Goal: Check status: Check status

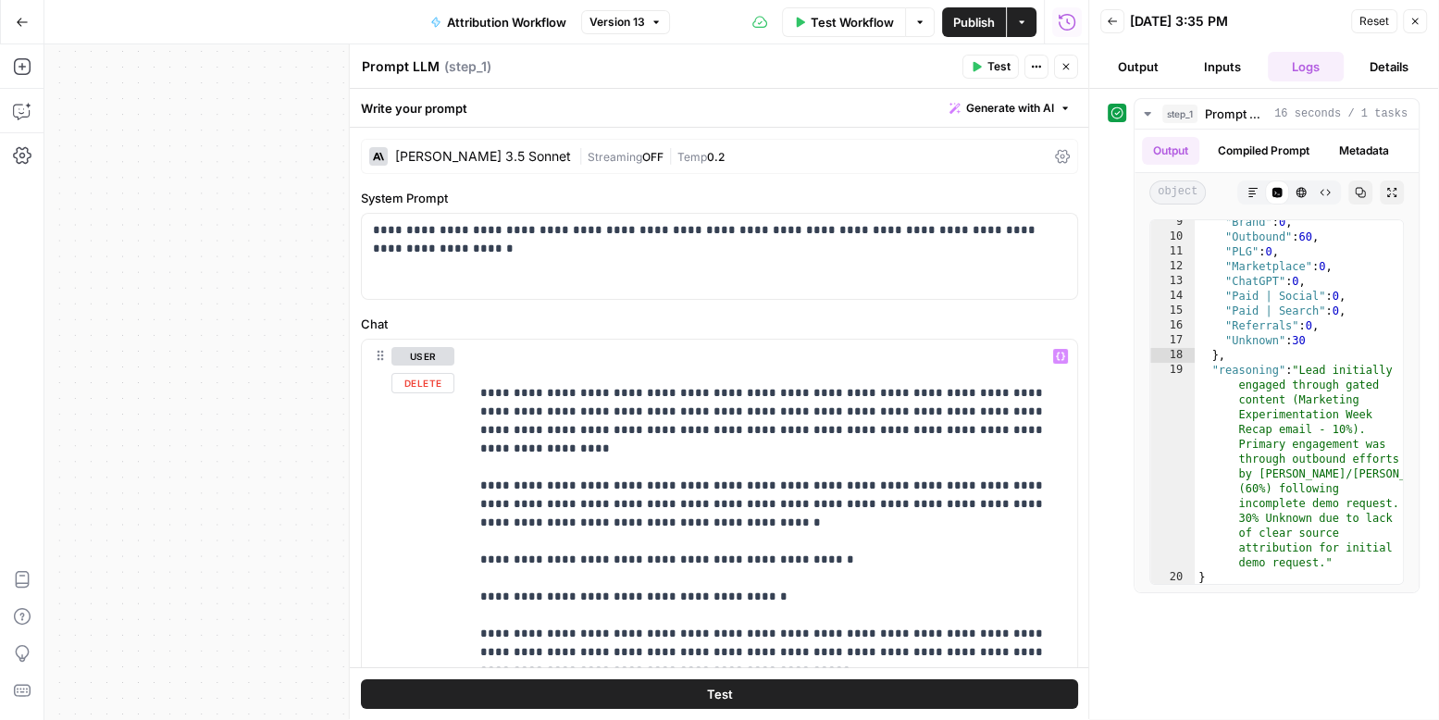
scroll to position [168, 0]
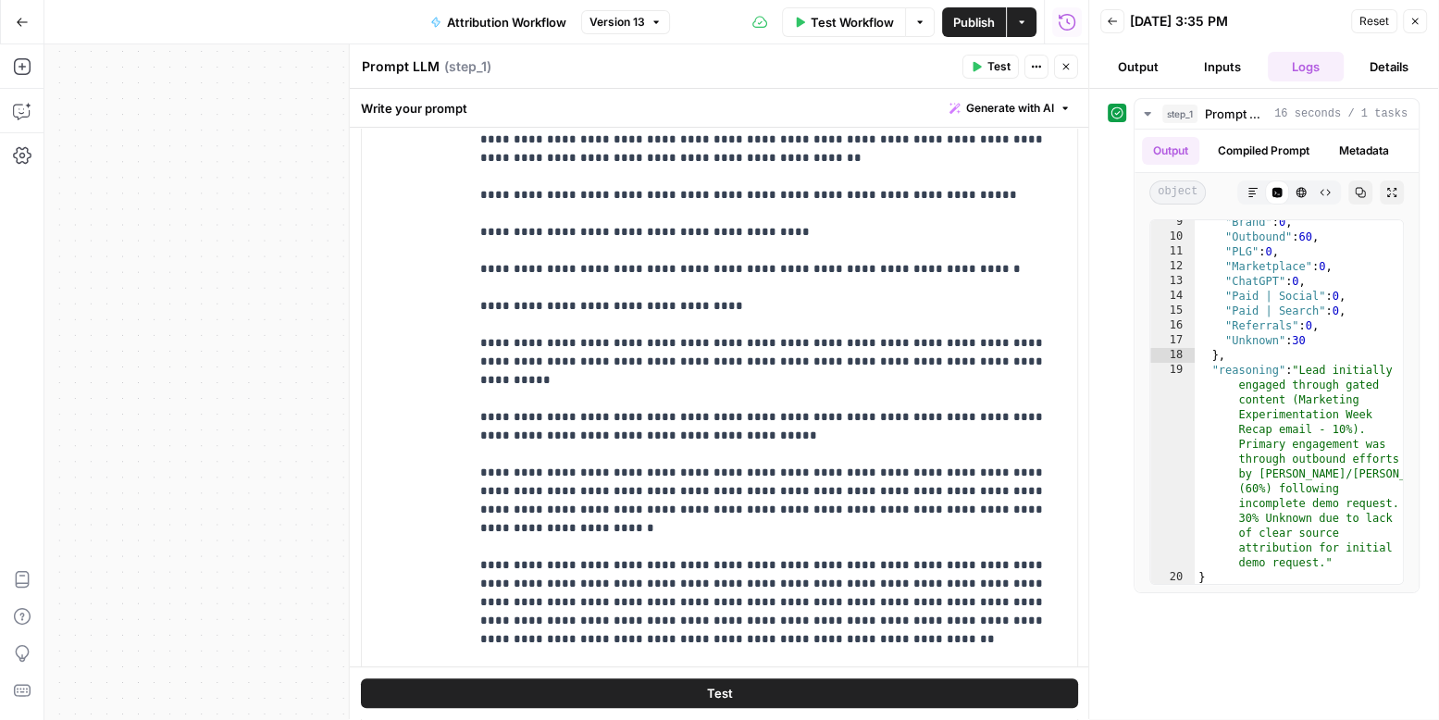
click at [335, 233] on div "Workflow Set Inputs Inputs LLM · [PERSON_NAME] 3.5 Sonnet Prompt LLM Step 1 Out…" at bounding box center [566, 381] width 1045 height 675
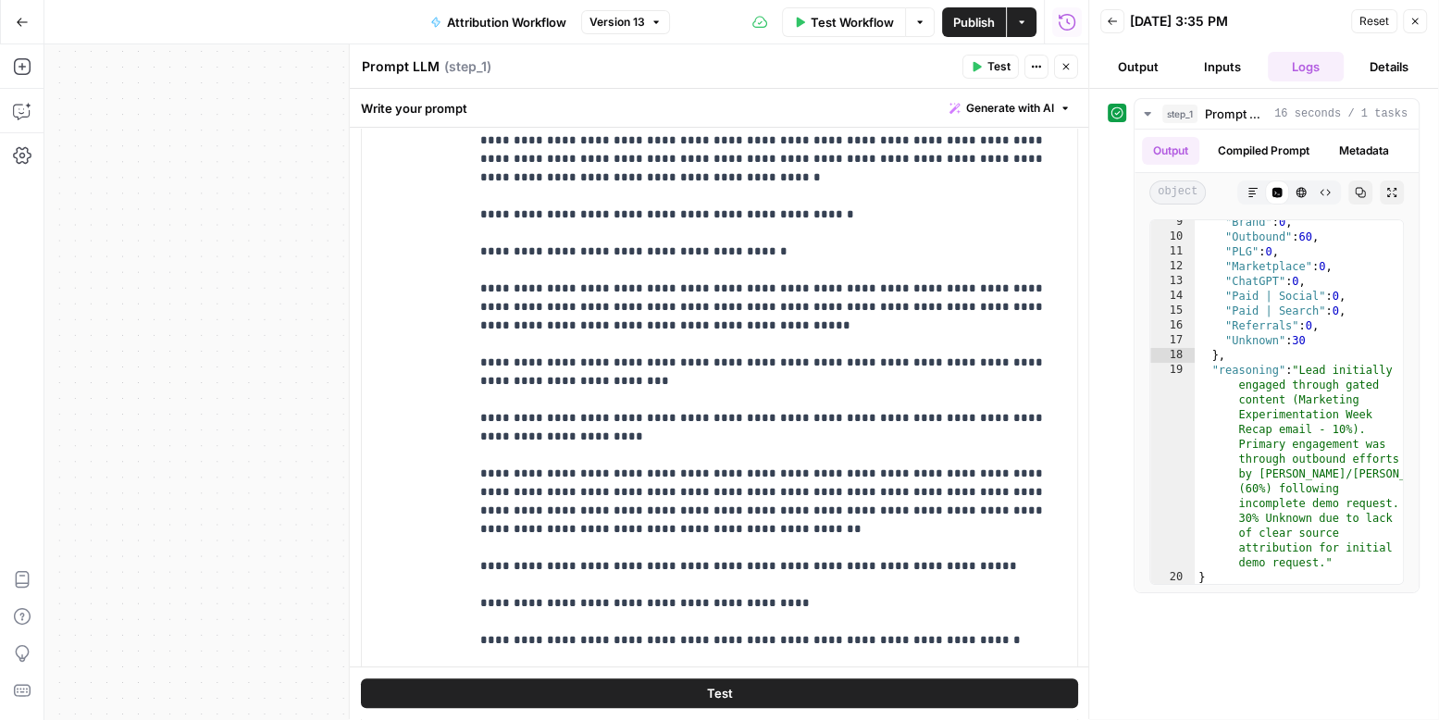
scroll to position [0, 0]
click at [24, 26] on icon "button" at bounding box center [22, 22] width 13 height 13
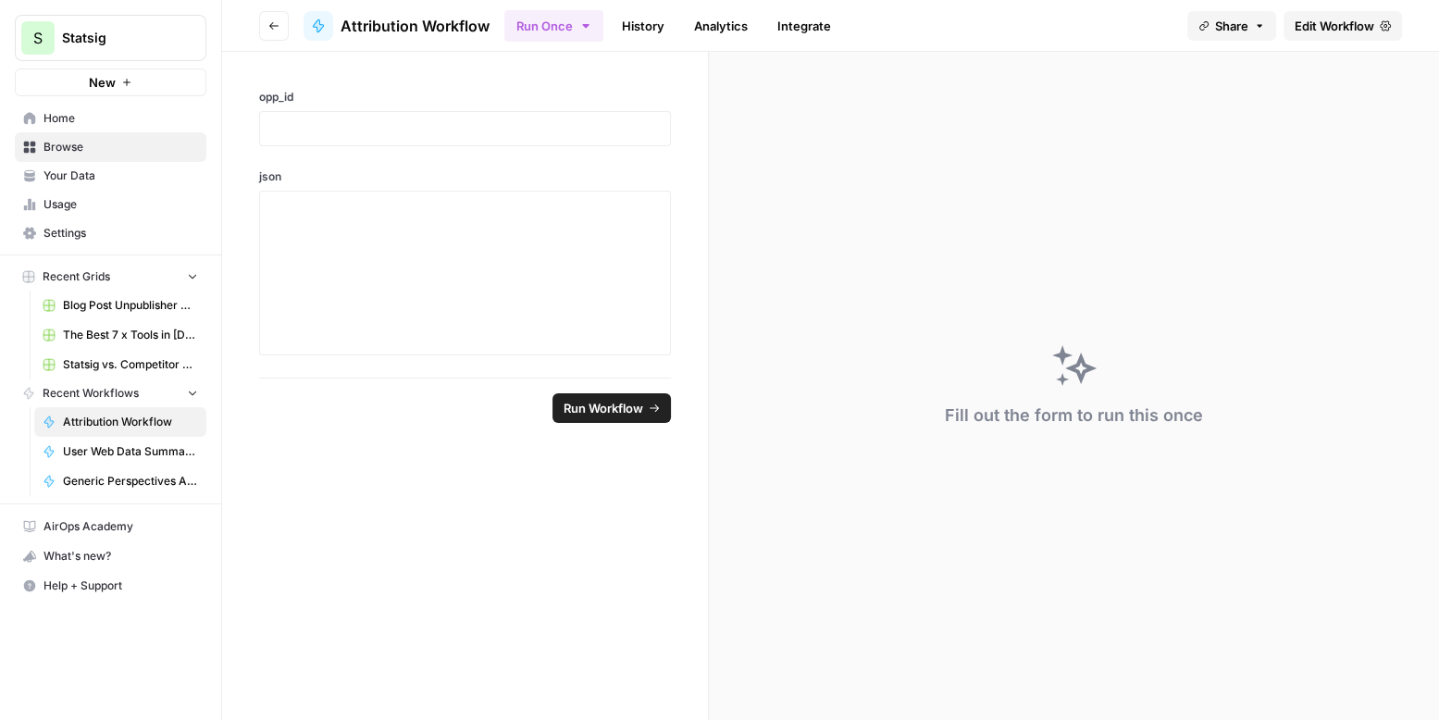
click at [109, 414] on span "Attribution Workflow" at bounding box center [130, 422] width 135 height 17
click at [623, 17] on link "History" at bounding box center [643, 26] width 65 height 30
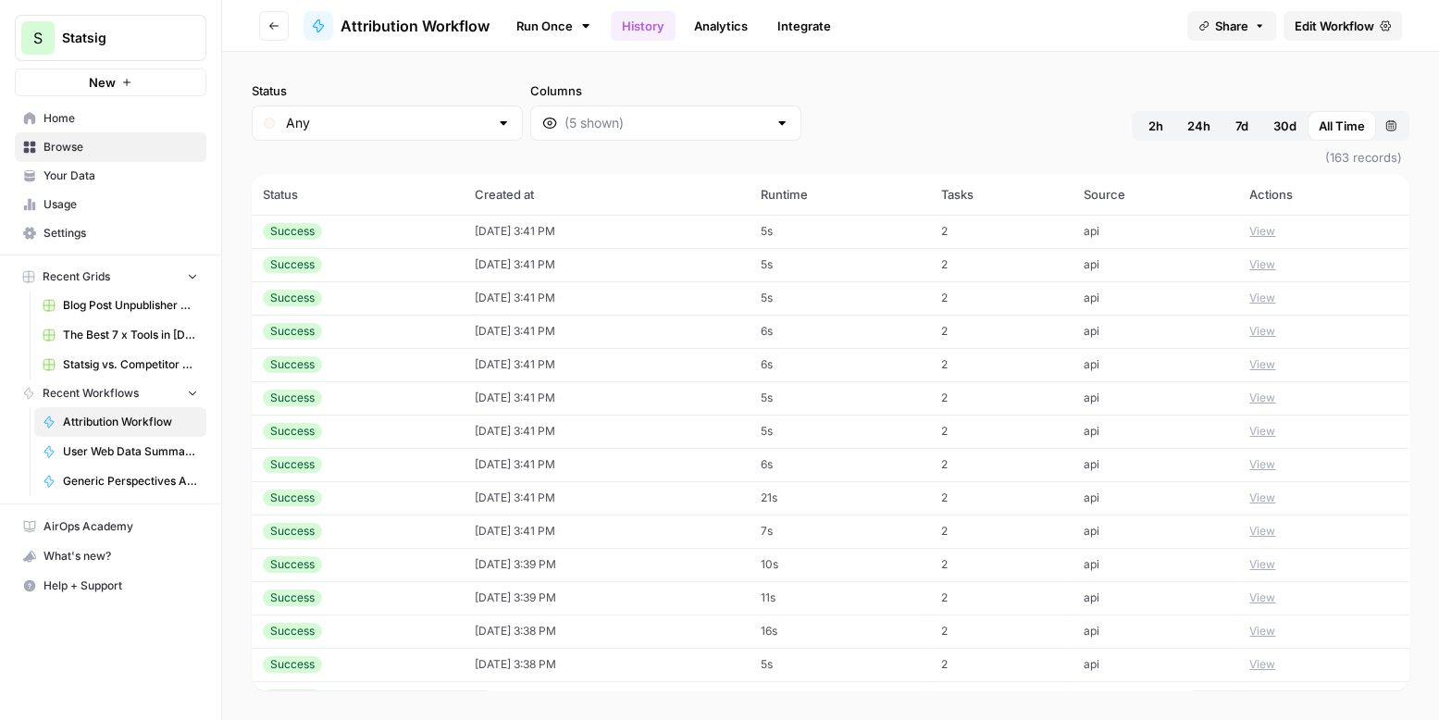
click at [1275, 223] on button "View" at bounding box center [1262, 231] width 26 height 17
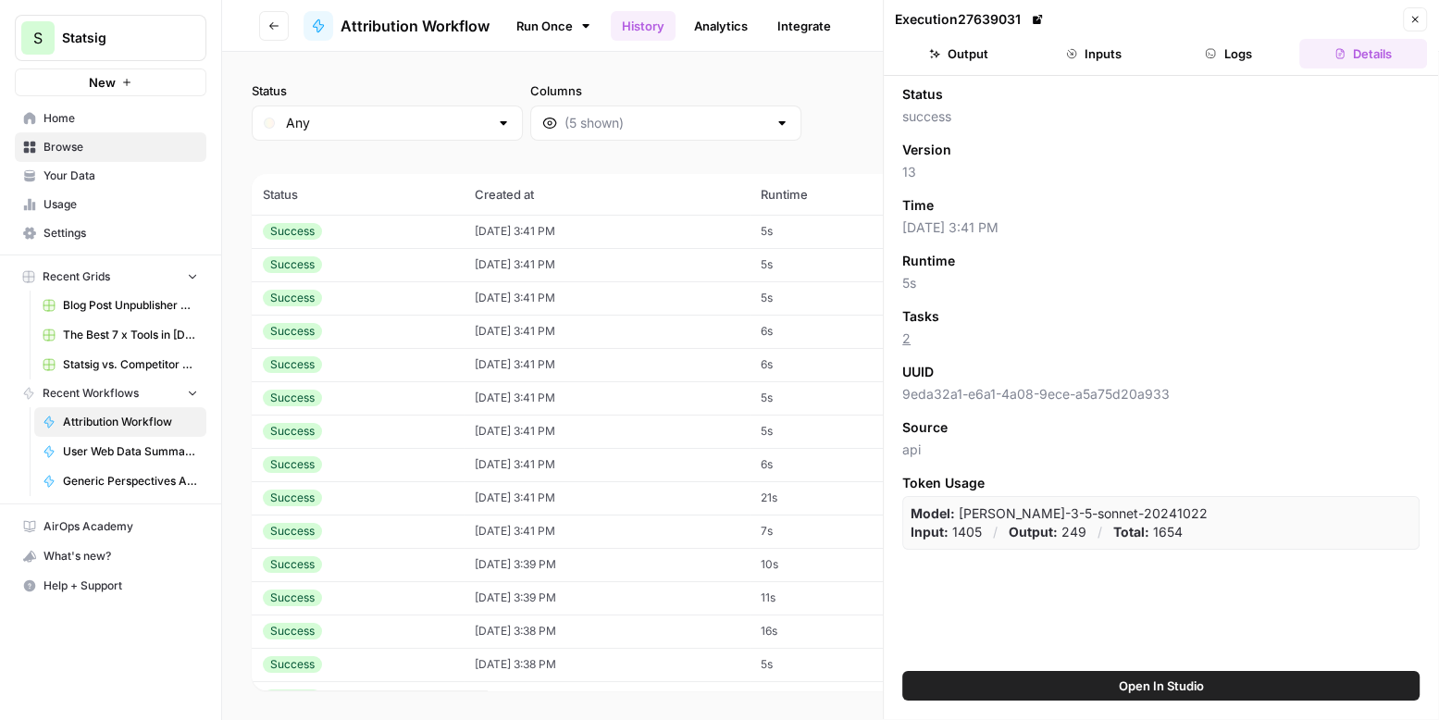
click at [1118, 56] on button "Inputs" at bounding box center [1094, 54] width 128 height 30
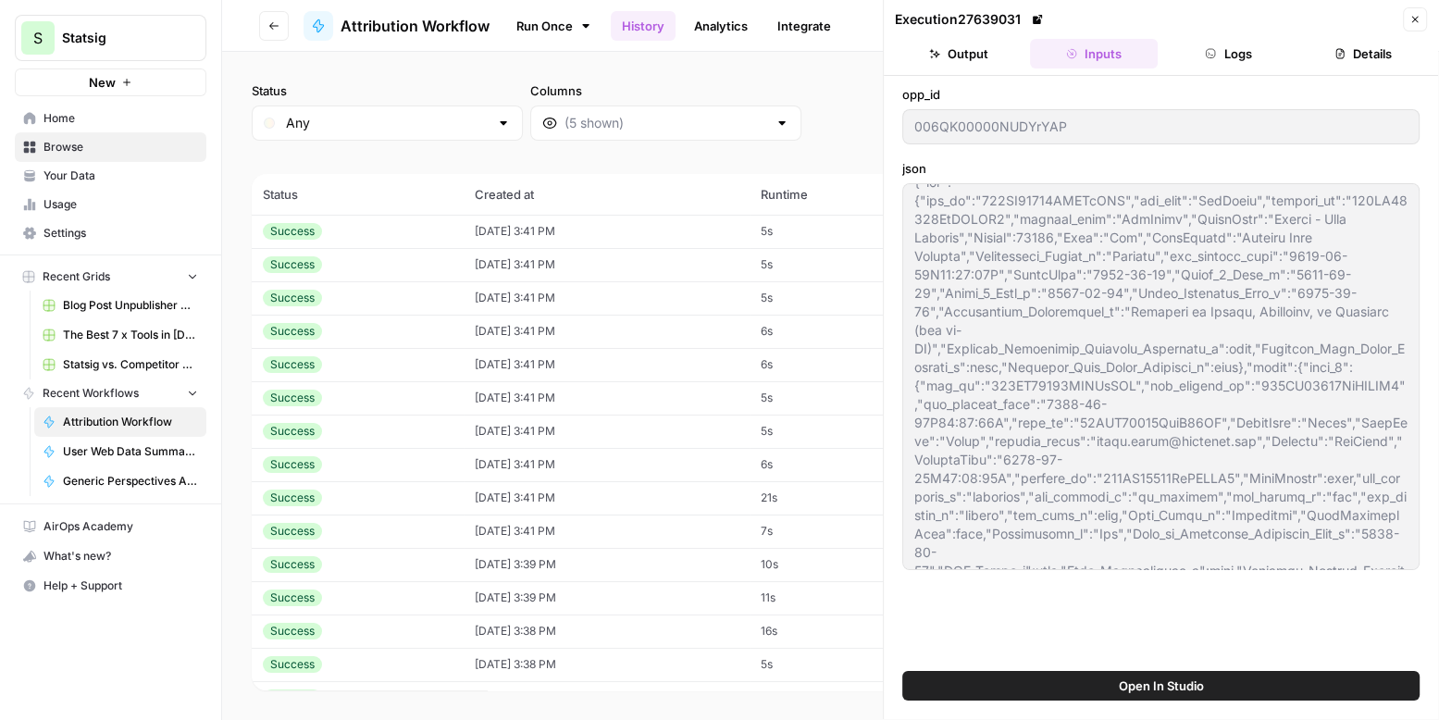
scroll to position [27, 0]
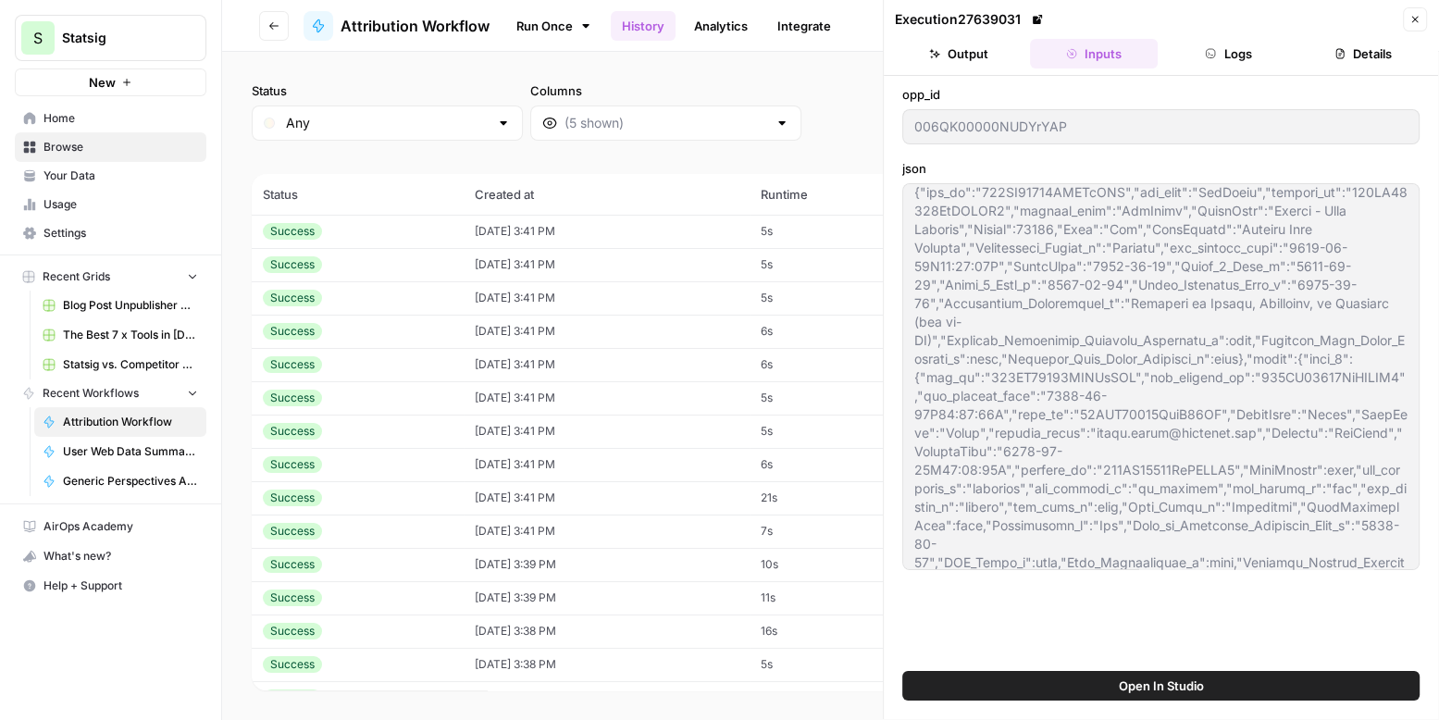
click at [1416, 22] on icon "button" at bounding box center [1414, 19] width 11 height 11
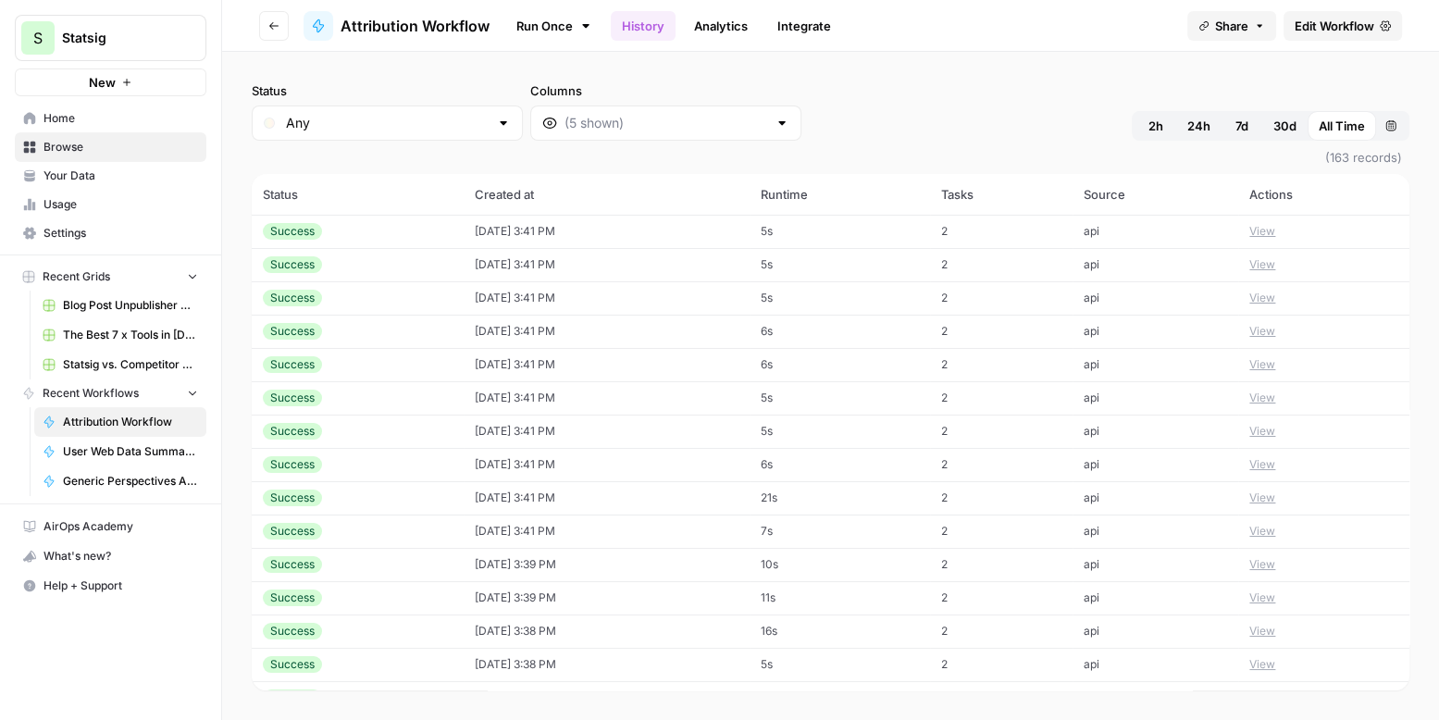
click at [1275, 256] on button "View" at bounding box center [1262, 264] width 26 height 17
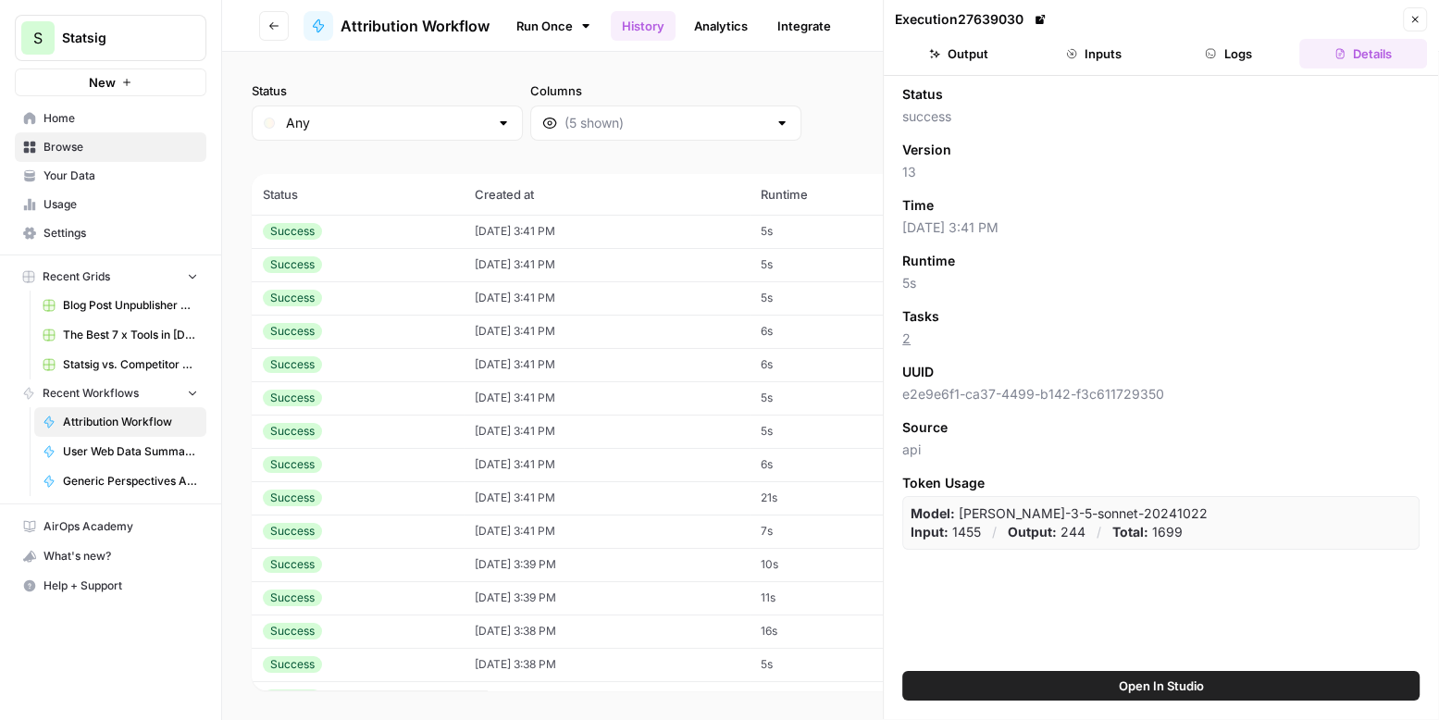
click at [1094, 48] on button "Inputs" at bounding box center [1094, 54] width 128 height 30
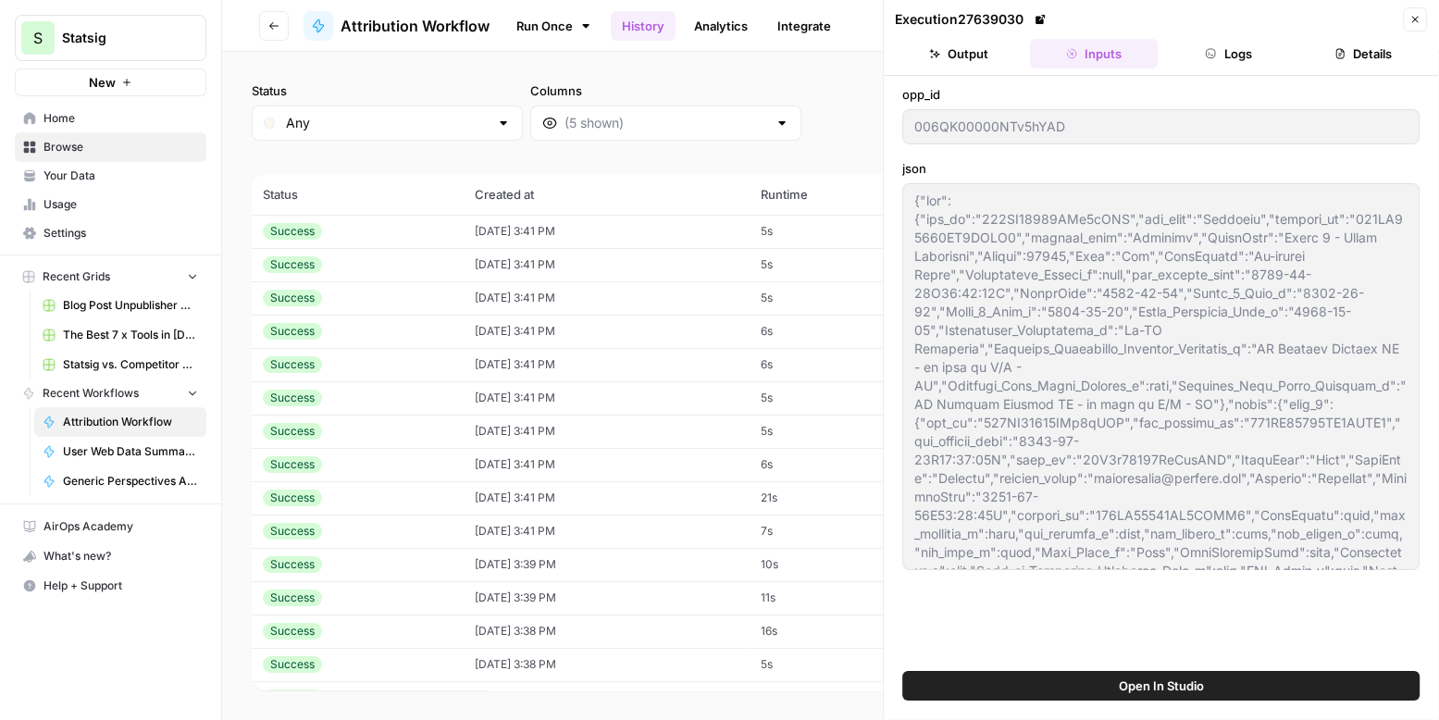
click at [1415, 19] on icon "button" at bounding box center [1415, 20] width 6 height 6
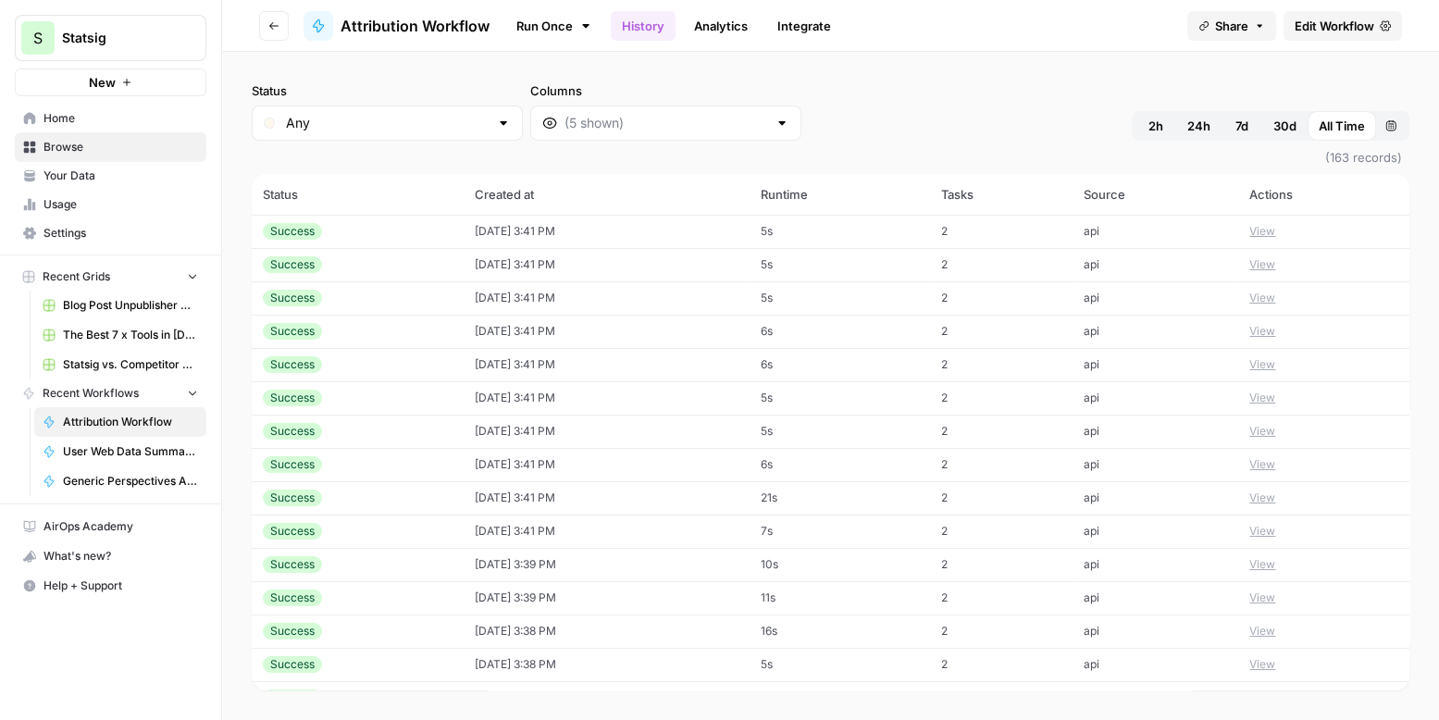
click at [1275, 290] on button "View" at bounding box center [1262, 298] width 26 height 17
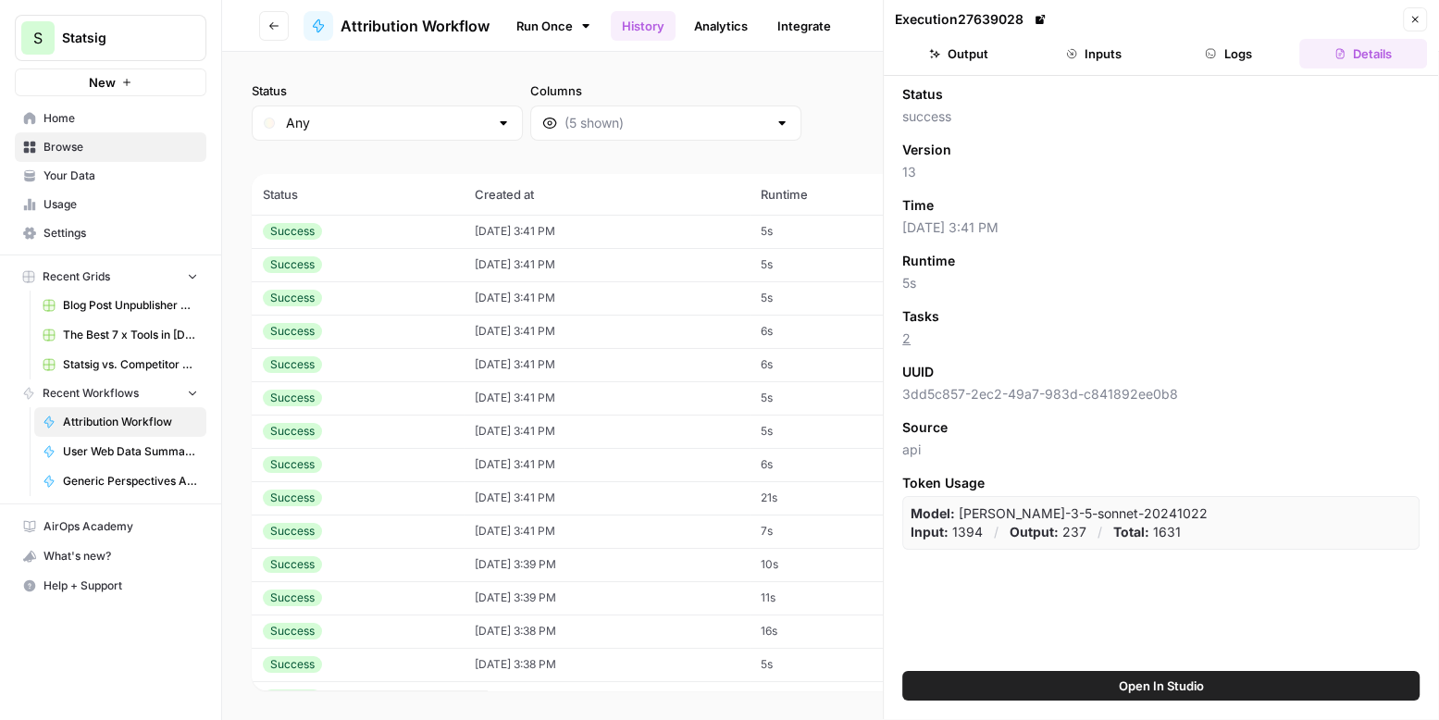
click at [1071, 61] on button "Inputs" at bounding box center [1094, 54] width 128 height 30
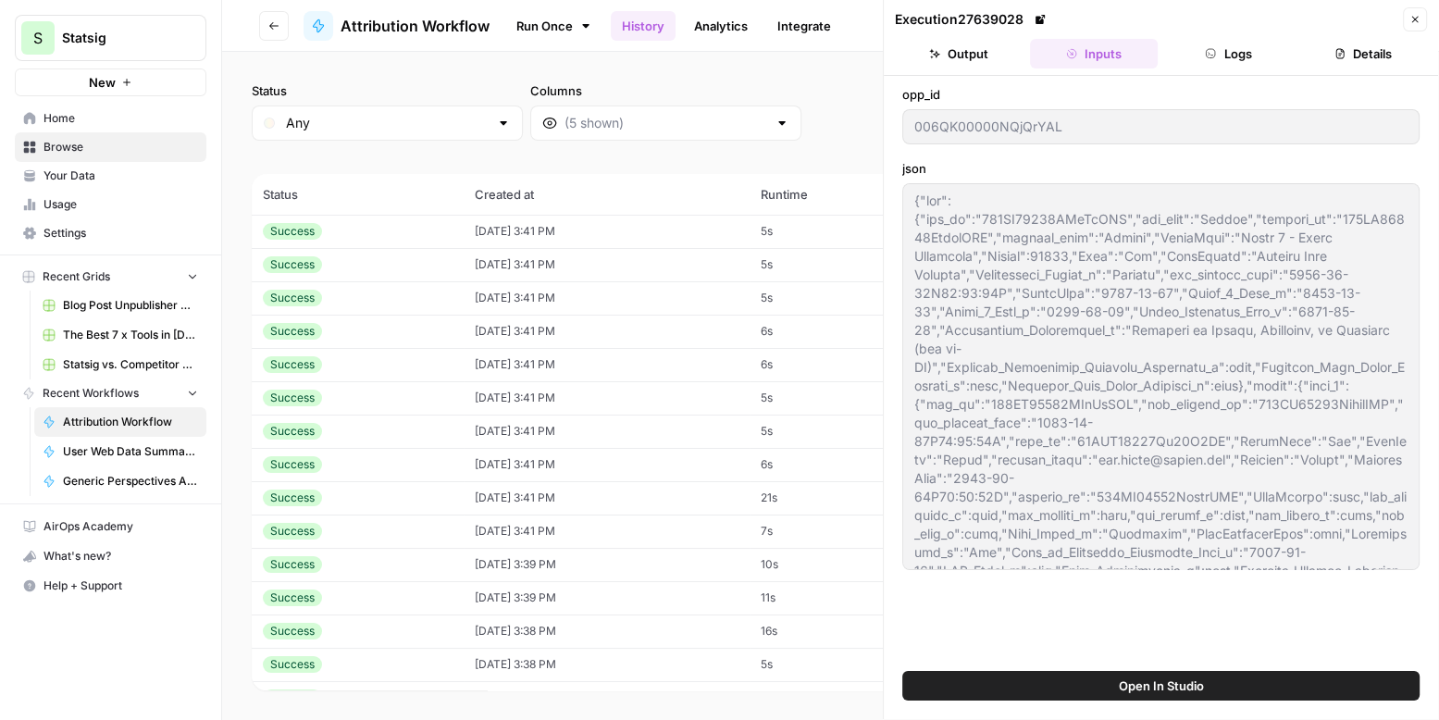
click at [1425, 19] on button "Close" at bounding box center [1415, 19] width 24 height 24
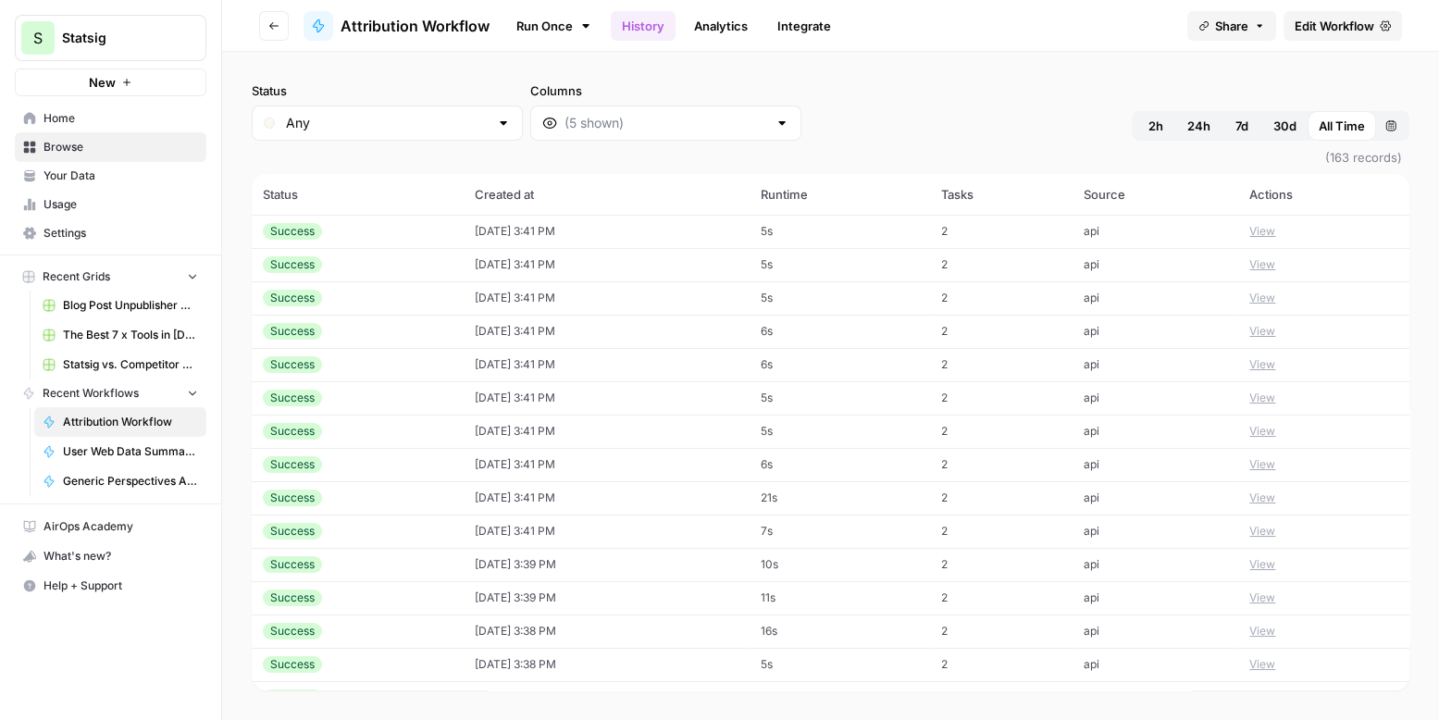
click at [1275, 323] on button "View" at bounding box center [1262, 331] width 26 height 17
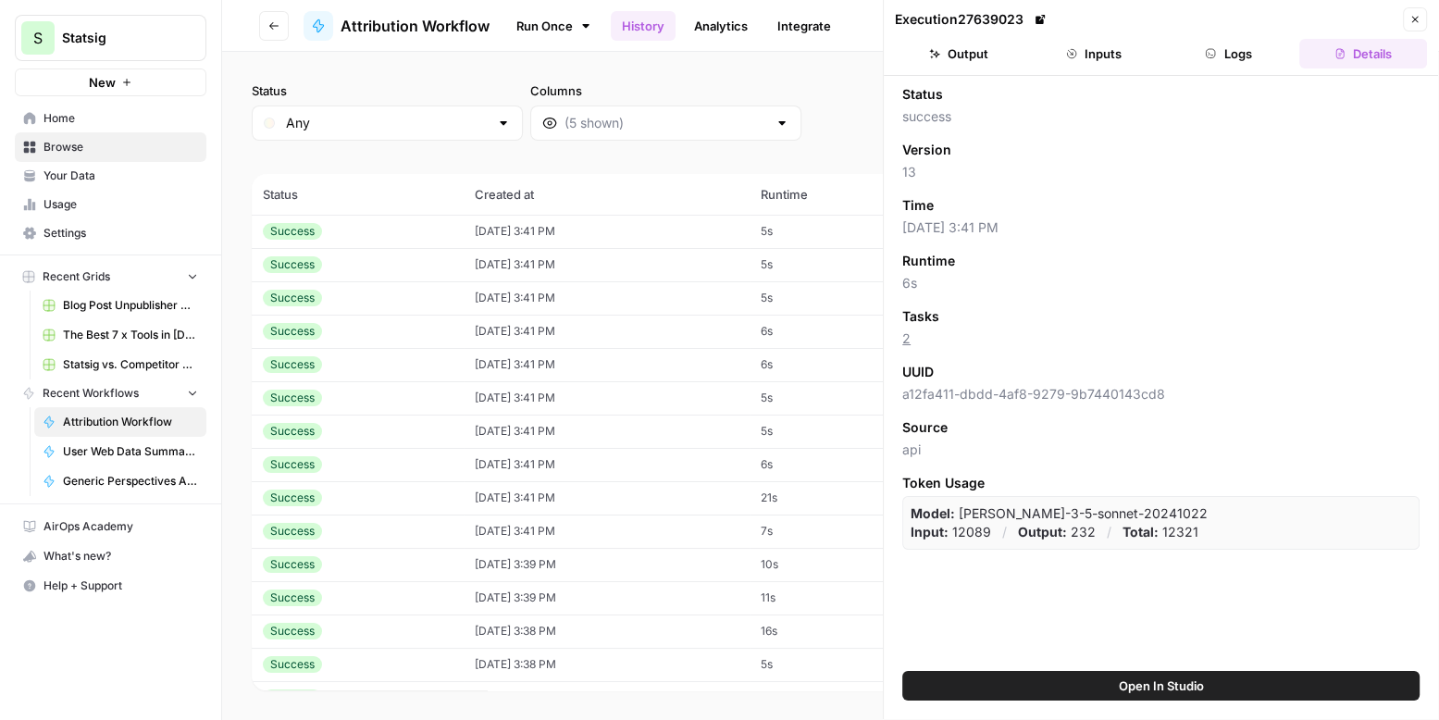
click at [1088, 56] on button "Inputs" at bounding box center [1094, 54] width 128 height 30
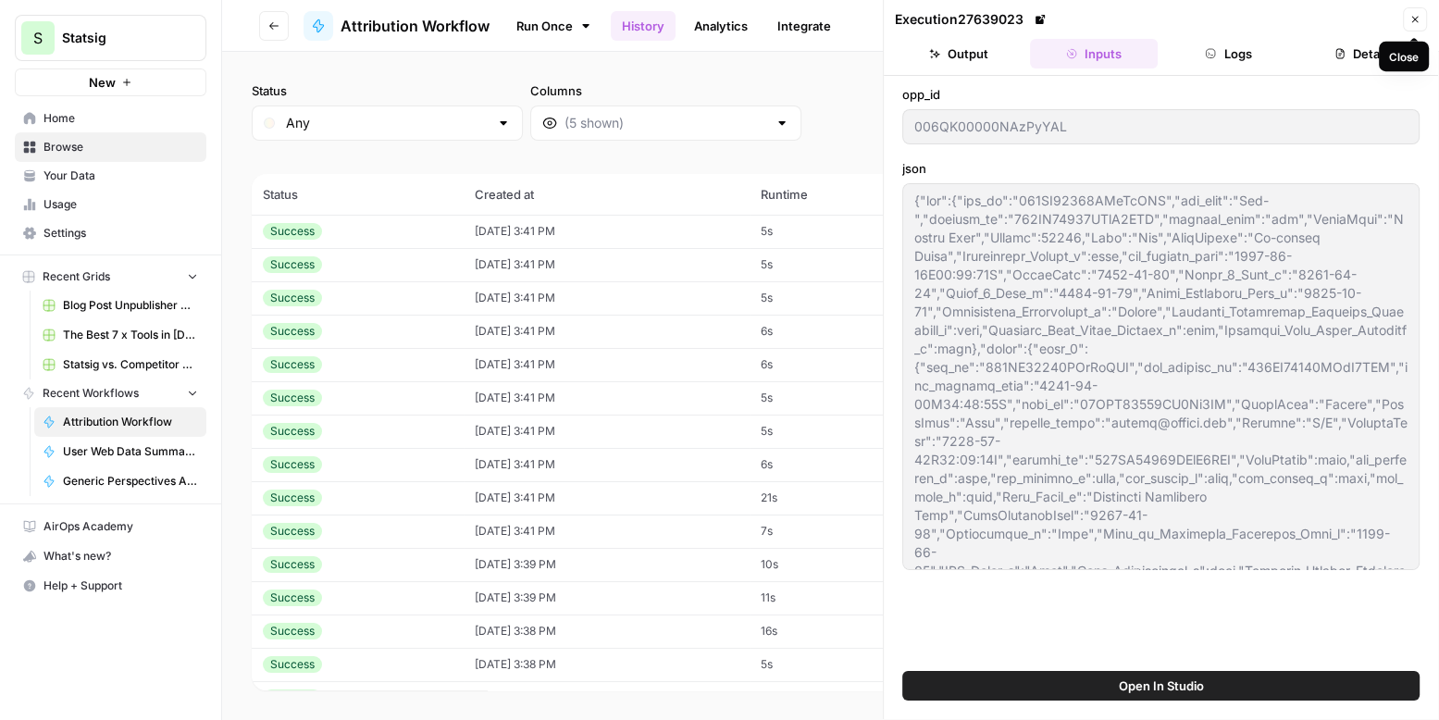
click at [1416, 15] on icon "button" at bounding box center [1414, 19] width 11 height 11
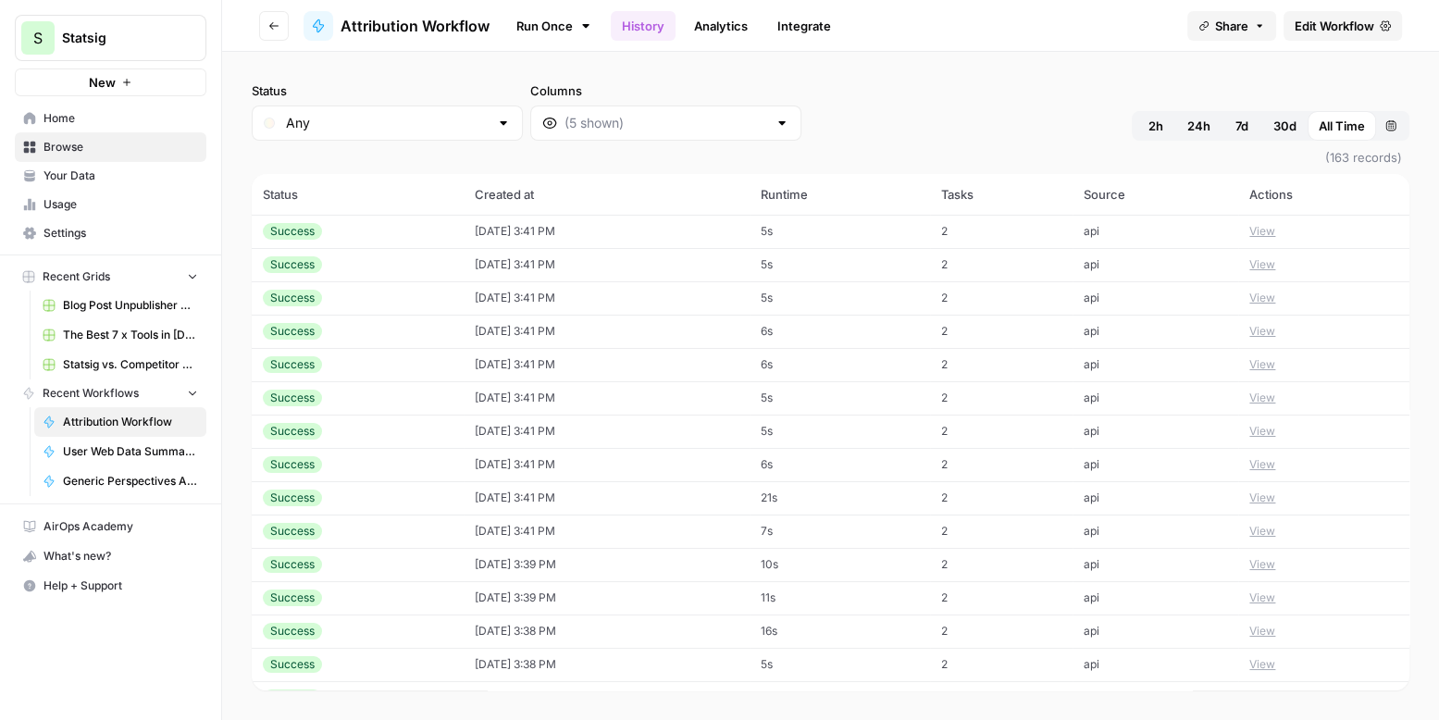
click at [1273, 356] on button "View" at bounding box center [1262, 364] width 26 height 17
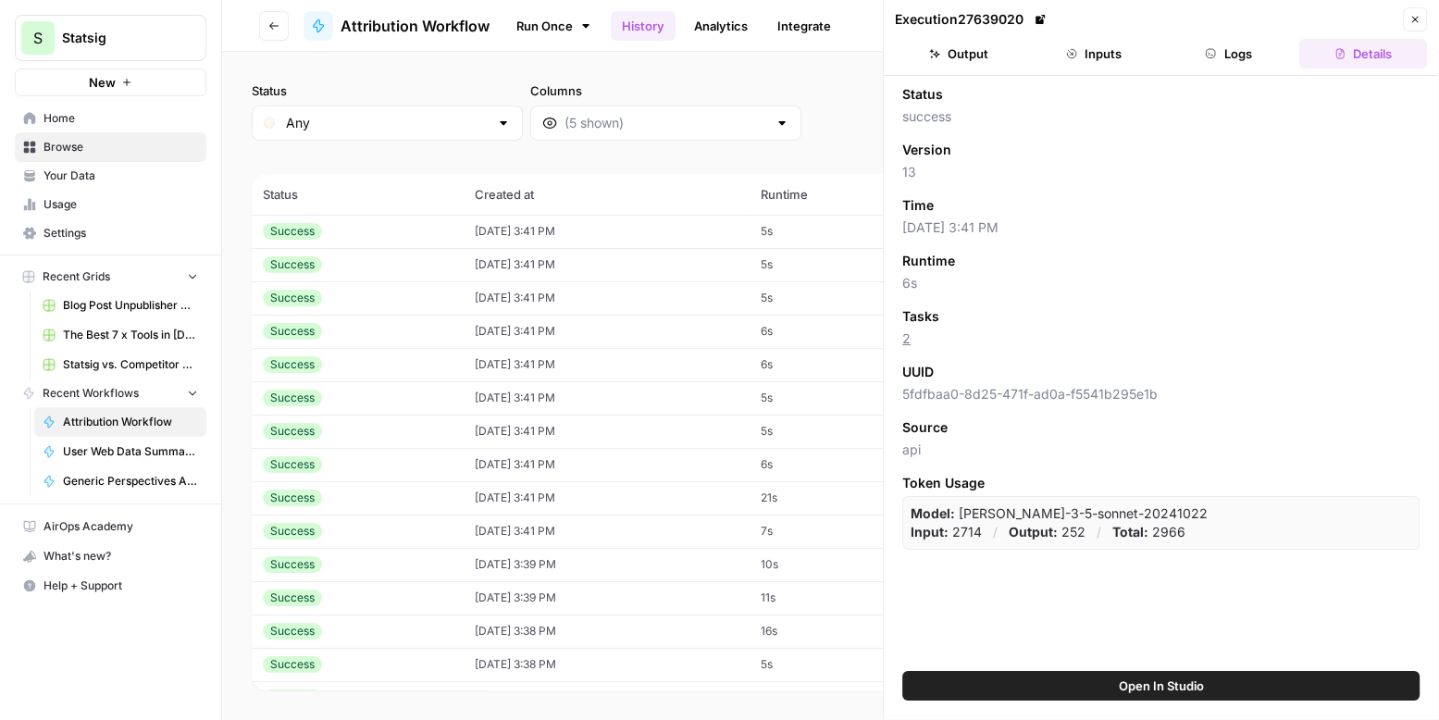
click at [1096, 61] on button "Inputs" at bounding box center [1094, 54] width 128 height 30
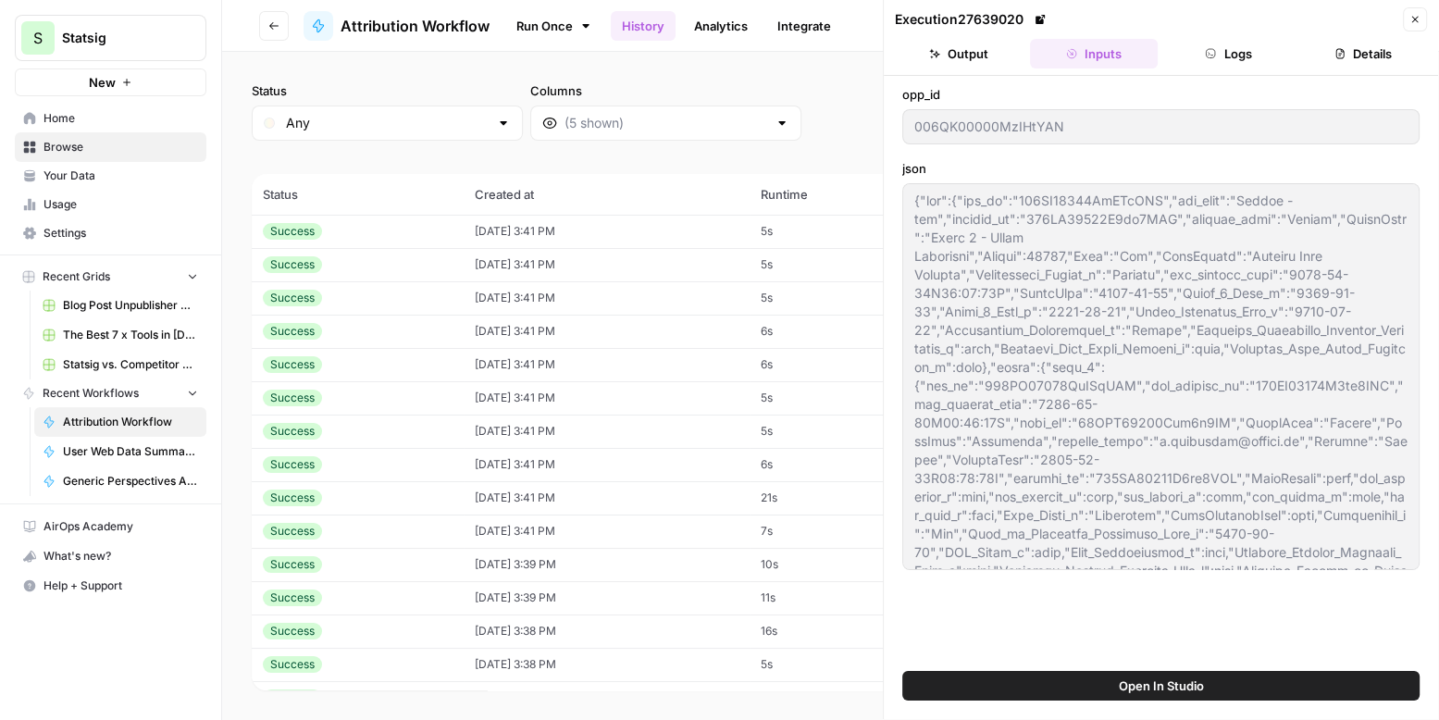
click at [1407, 22] on button "Close" at bounding box center [1415, 19] width 24 height 24
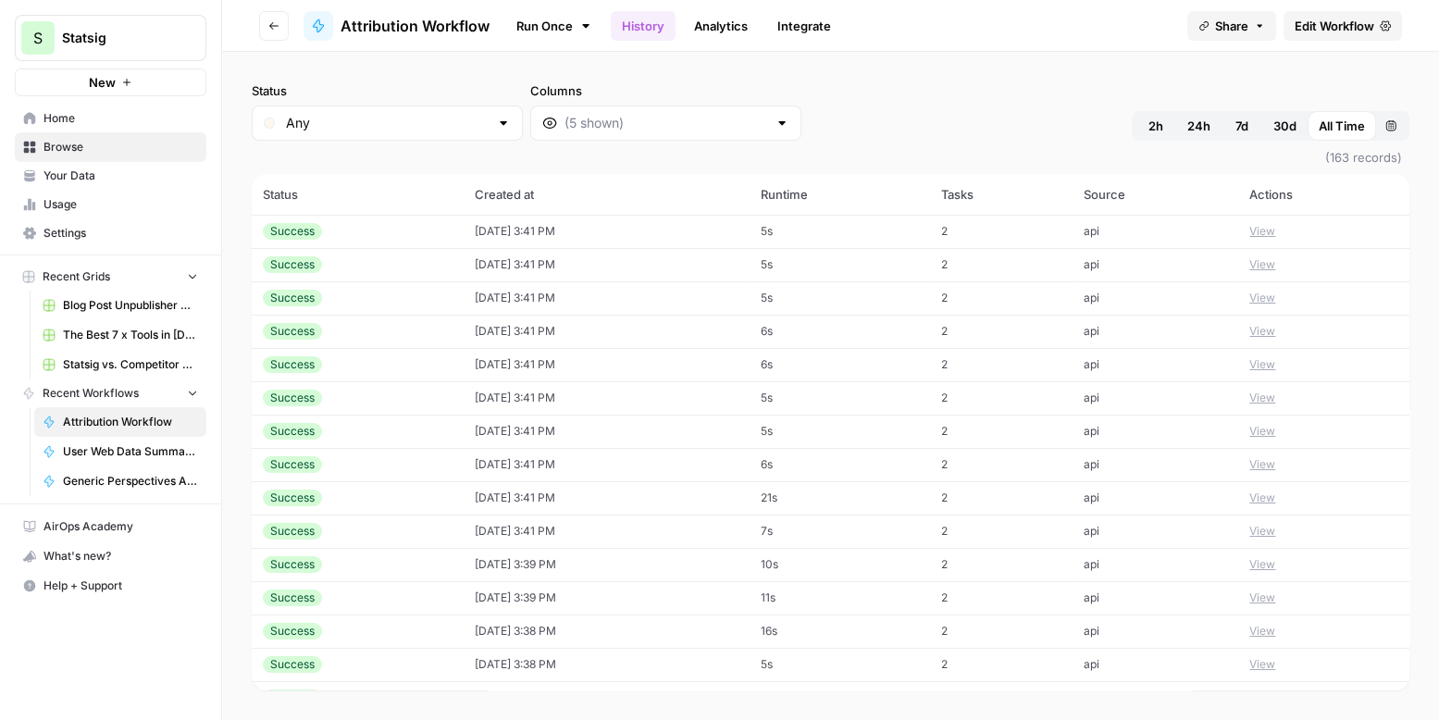
click at [1275, 356] on button "View" at bounding box center [1262, 364] width 26 height 17
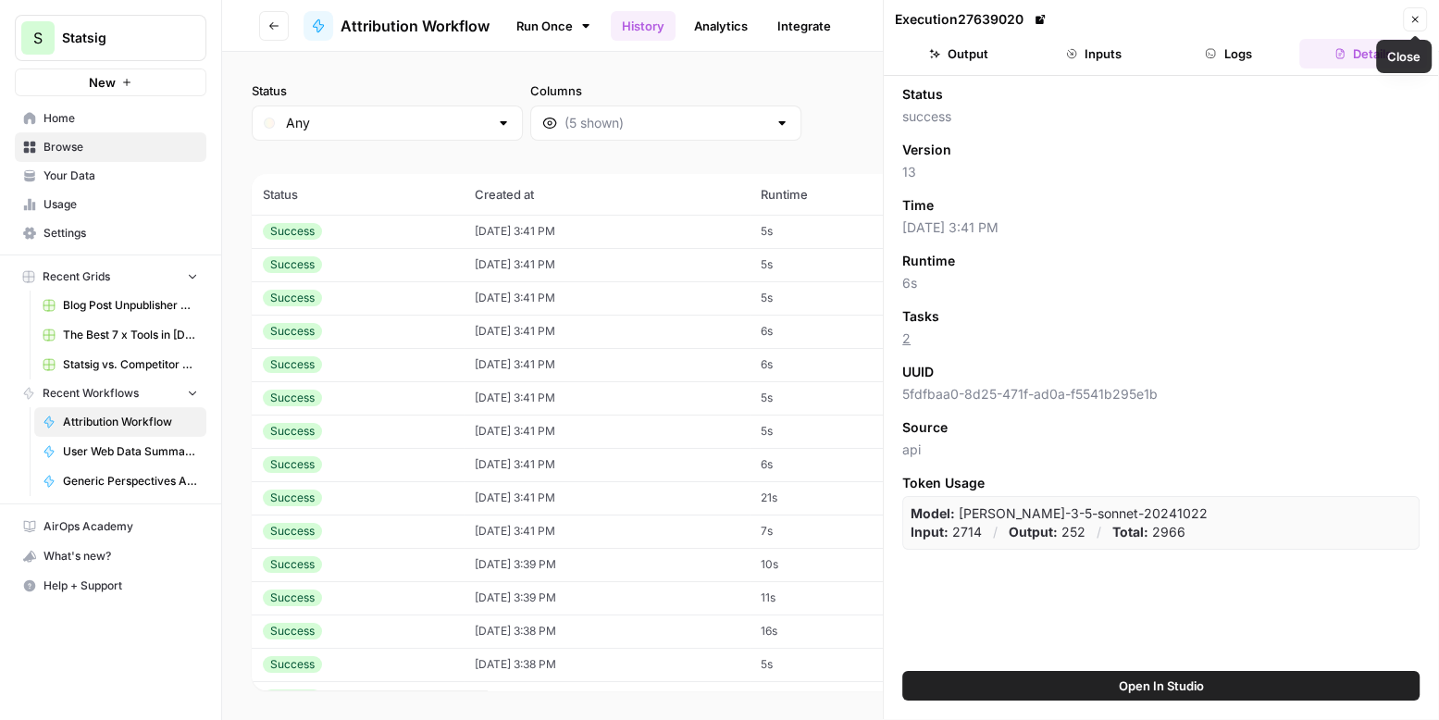
click at [1108, 61] on button "Inputs" at bounding box center [1094, 54] width 128 height 30
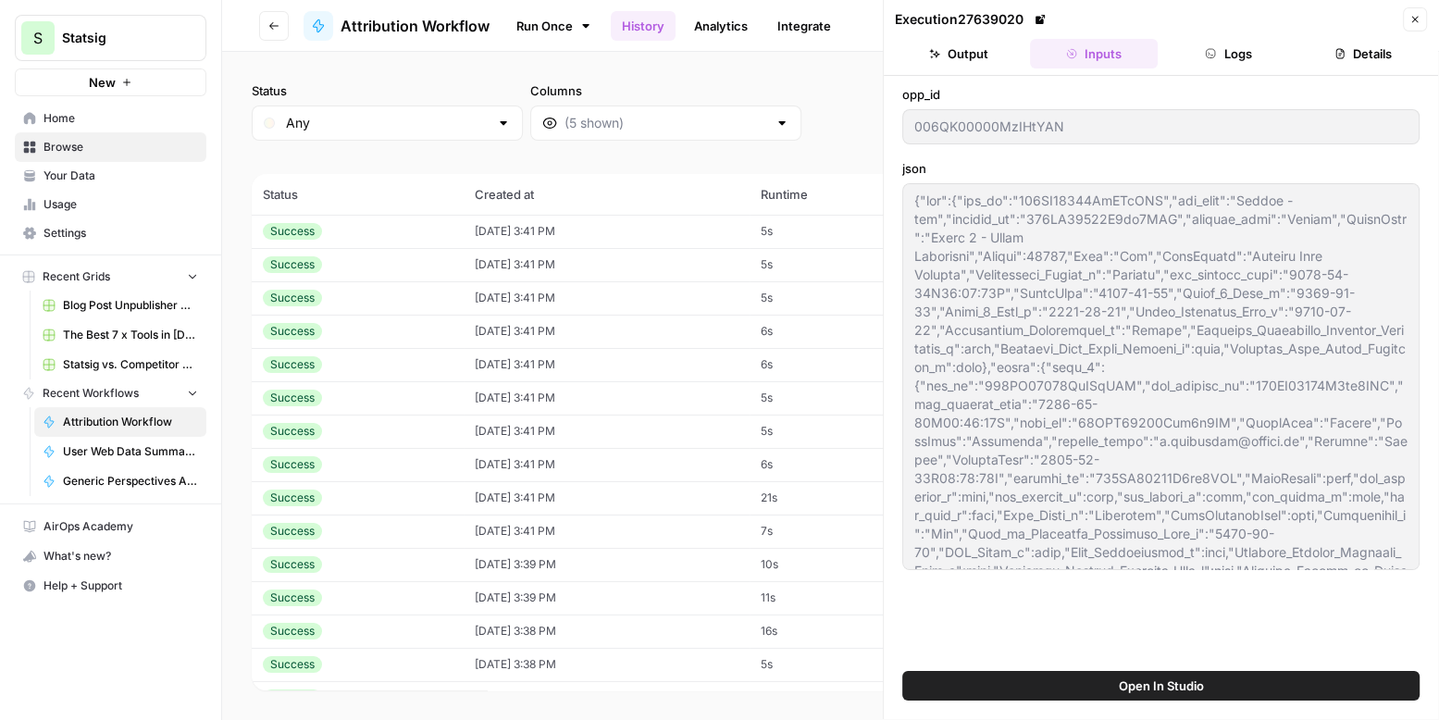
click at [1408, 23] on button "Close" at bounding box center [1415, 19] width 24 height 24
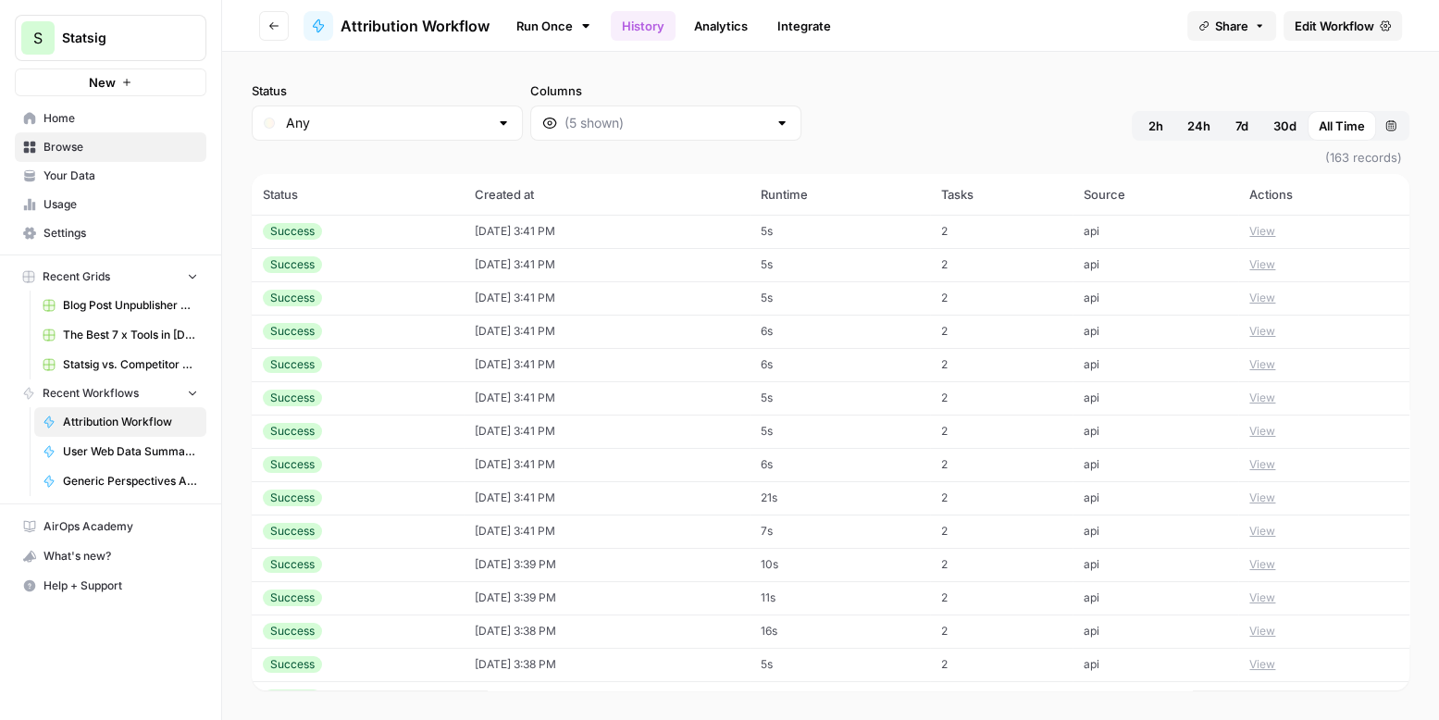
click at [1275, 390] on button "View" at bounding box center [1262, 398] width 26 height 17
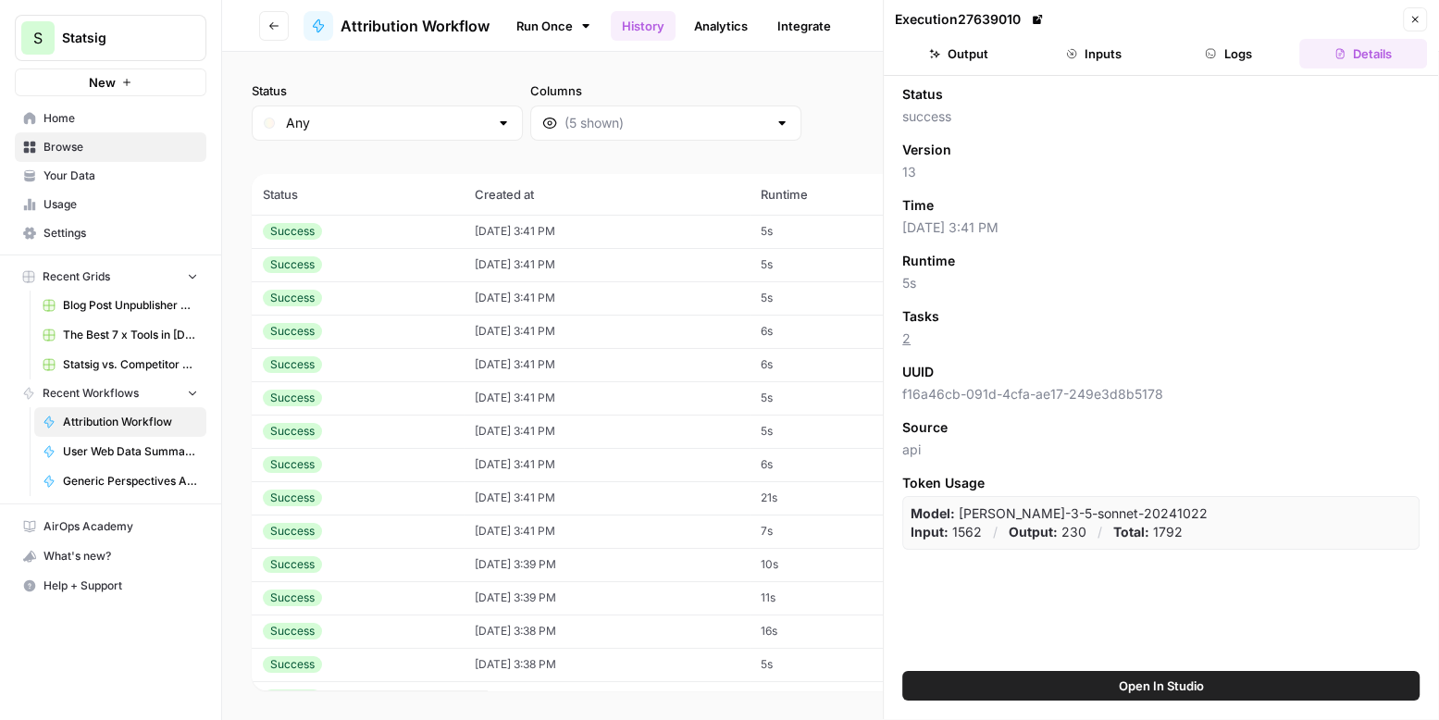
click at [1083, 61] on button "Inputs" at bounding box center [1094, 54] width 128 height 30
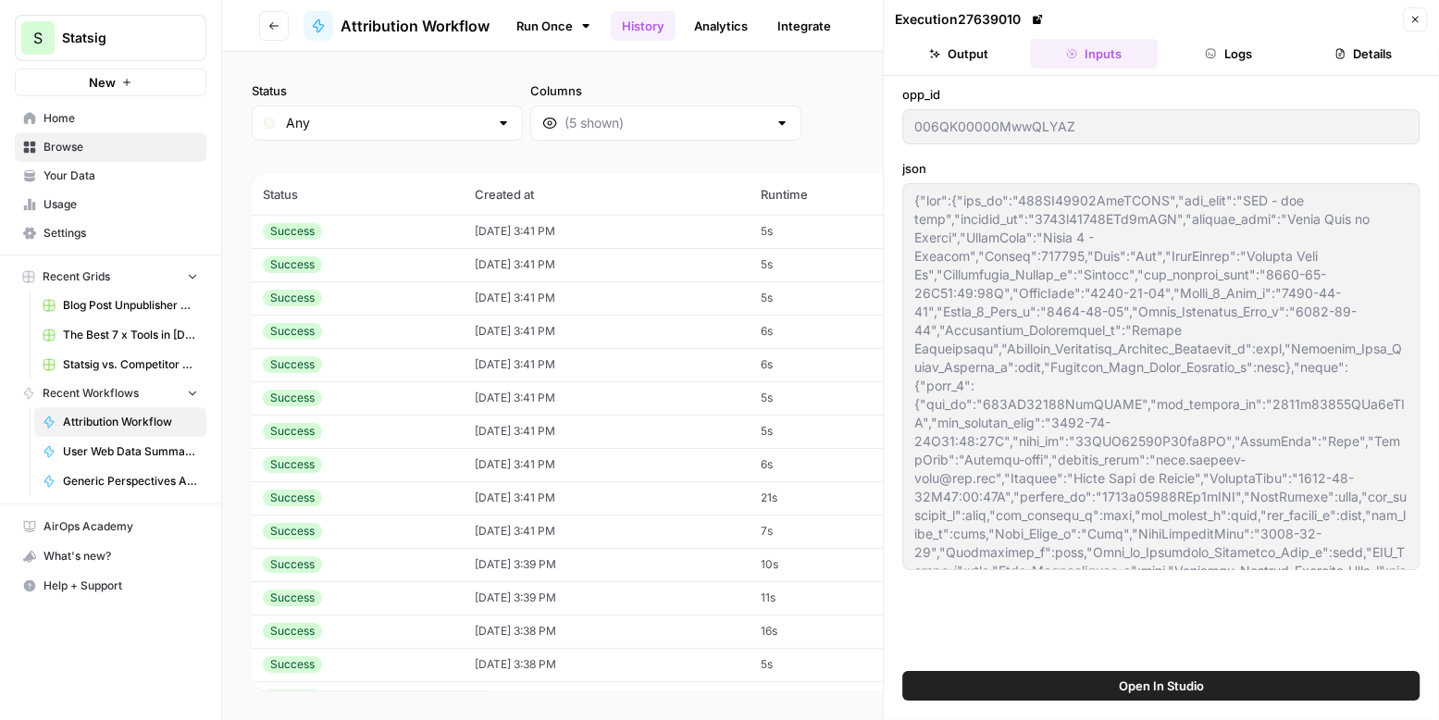
click at [1412, 27] on button "Close" at bounding box center [1415, 19] width 24 height 24
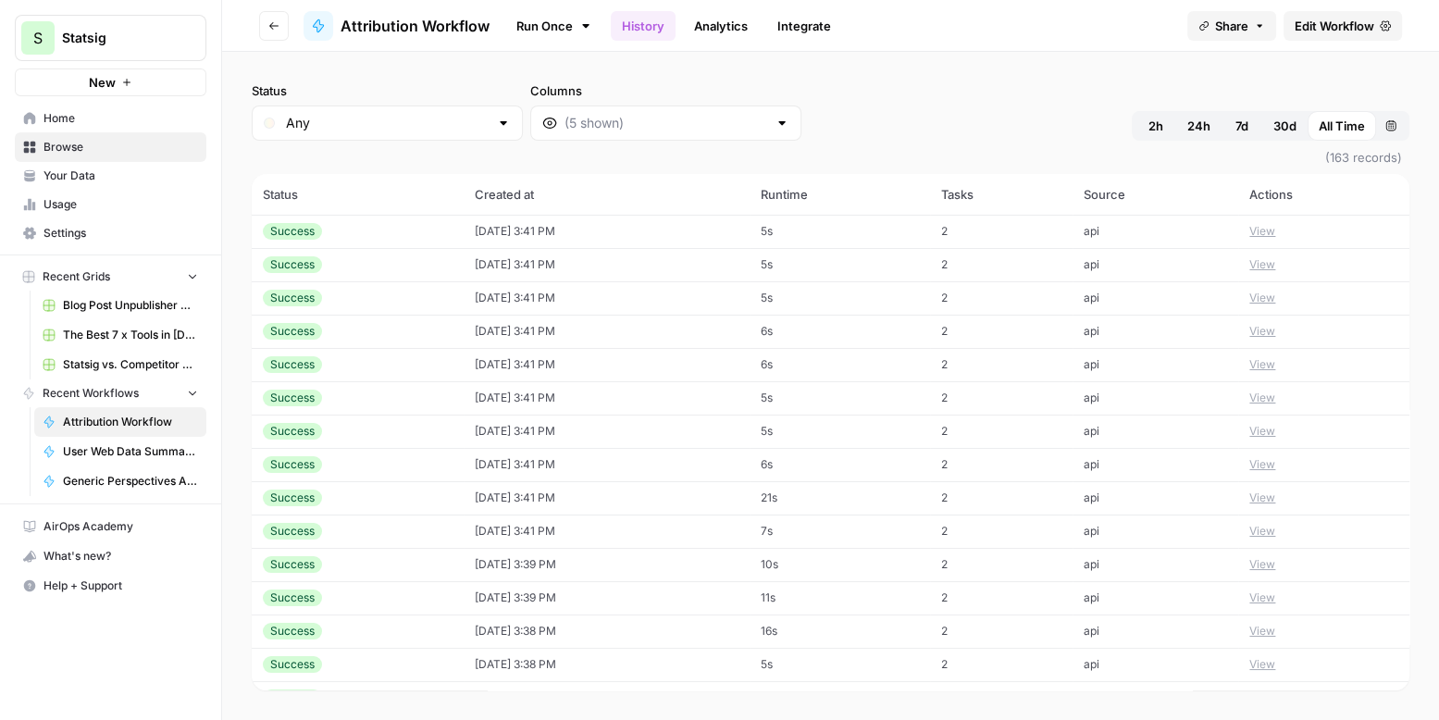
click at [1275, 390] on button "View" at bounding box center [1262, 398] width 26 height 17
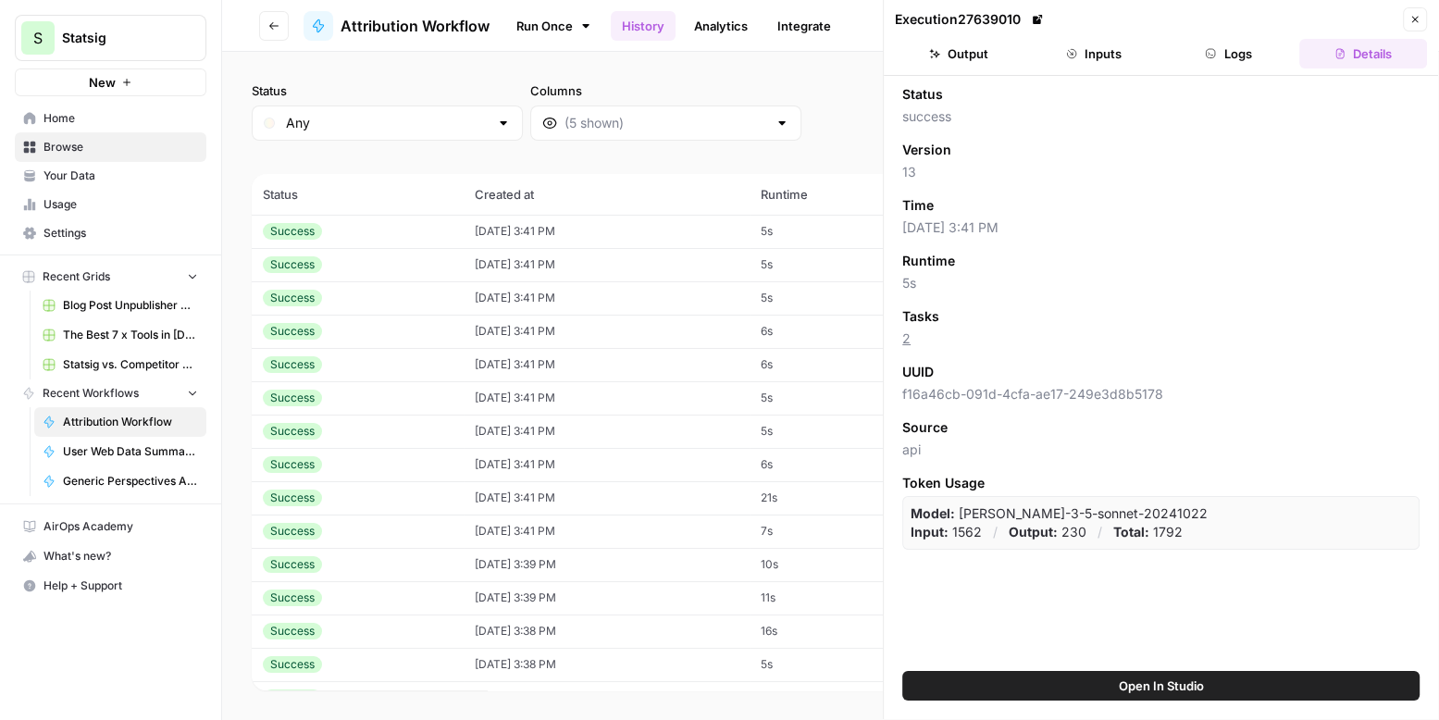
click at [1104, 63] on button "Inputs" at bounding box center [1094, 54] width 128 height 30
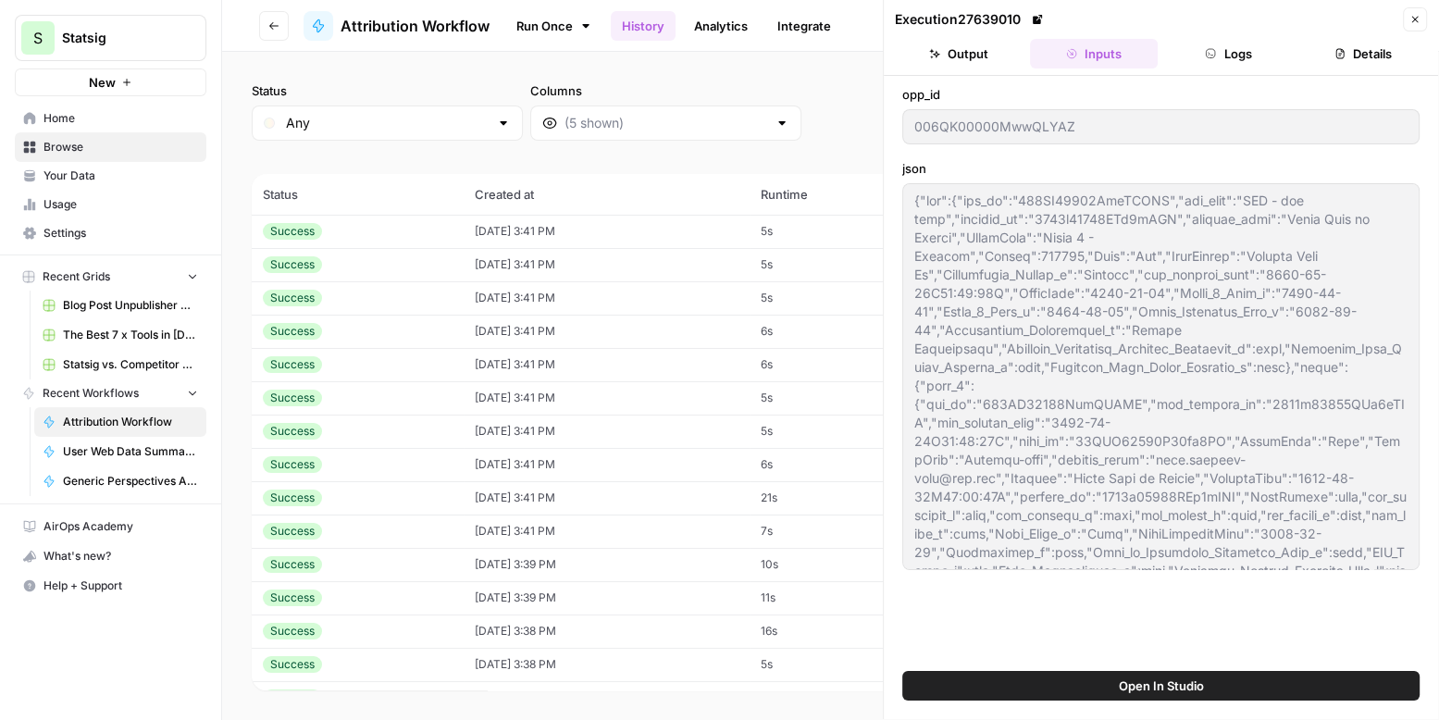
click at [1416, 19] on icon "button" at bounding box center [1415, 20] width 6 height 6
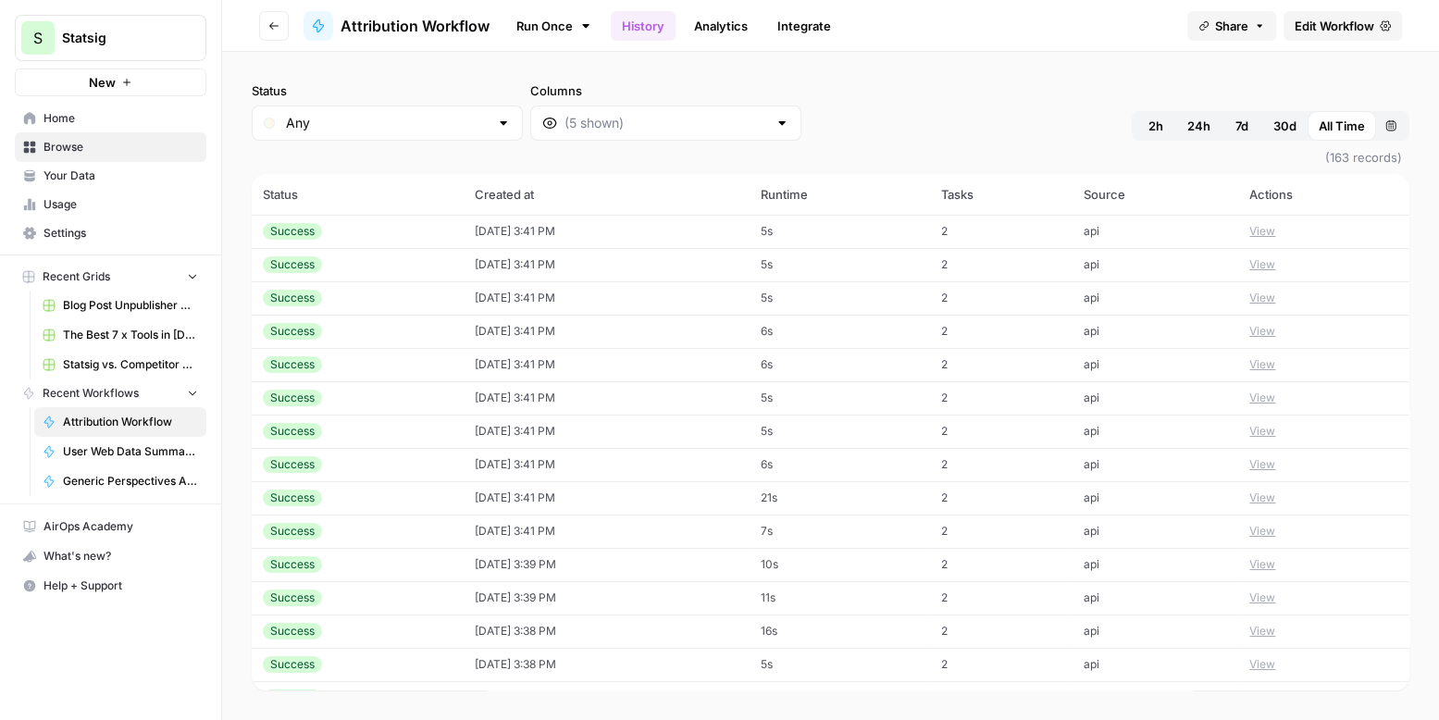
click at [1275, 456] on button "View" at bounding box center [1262, 464] width 26 height 17
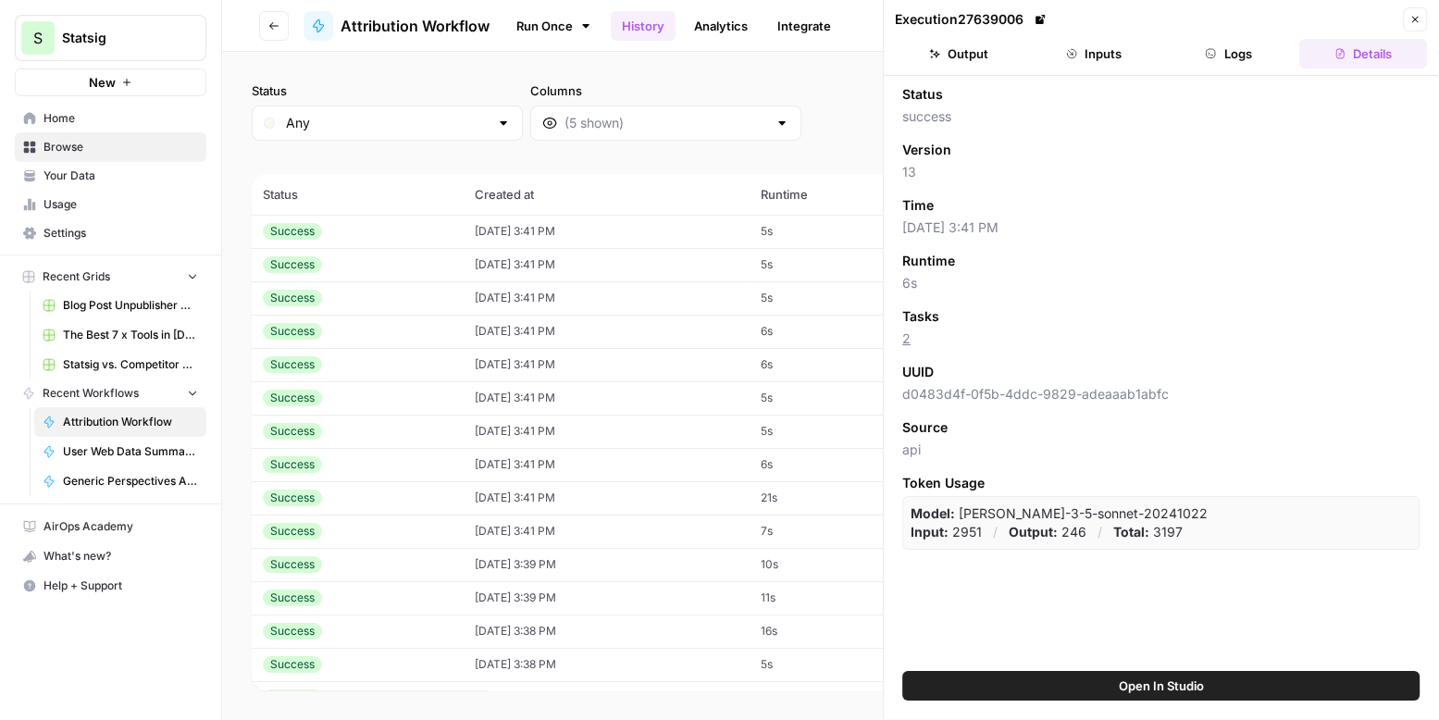
click at [1100, 54] on button "Inputs" at bounding box center [1094, 54] width 128 height 30
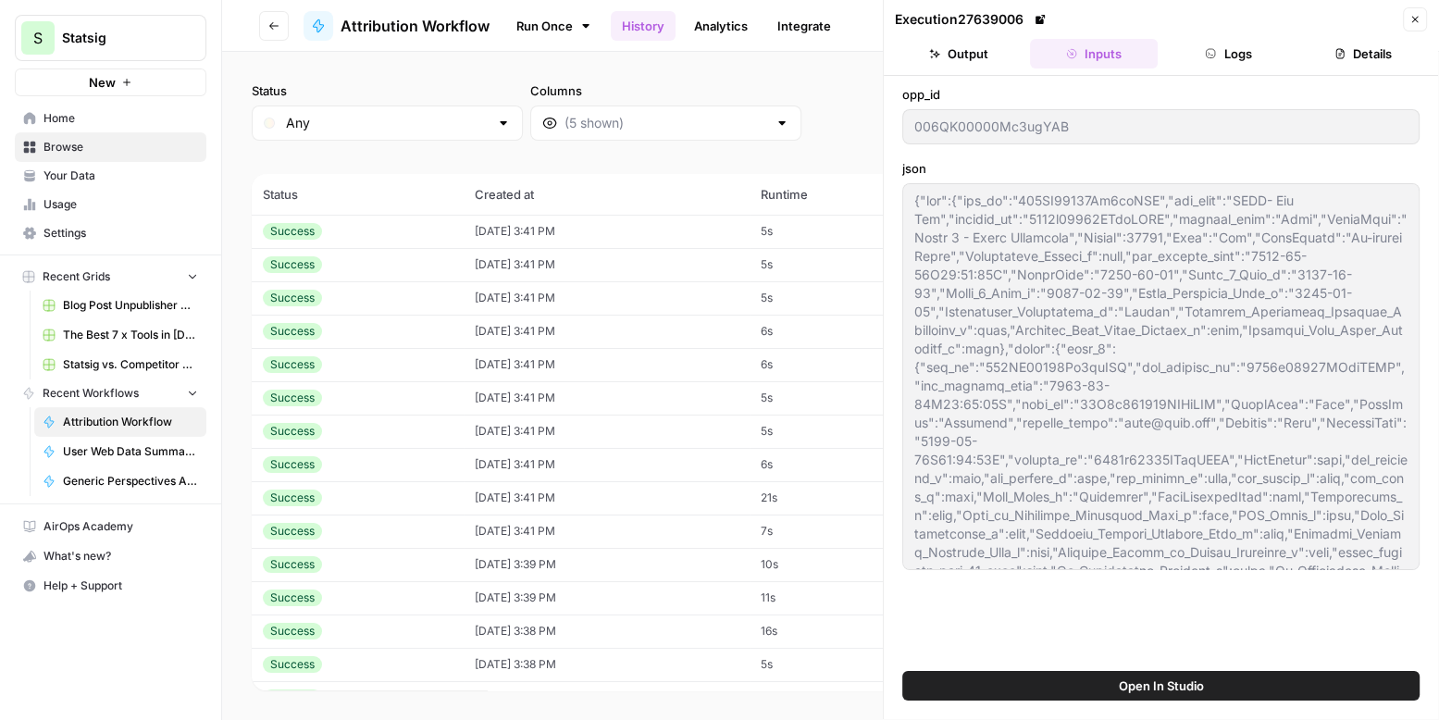
click at [1404, 22] on button "Close" at bounding box center [1415, 19] width 24 height 24
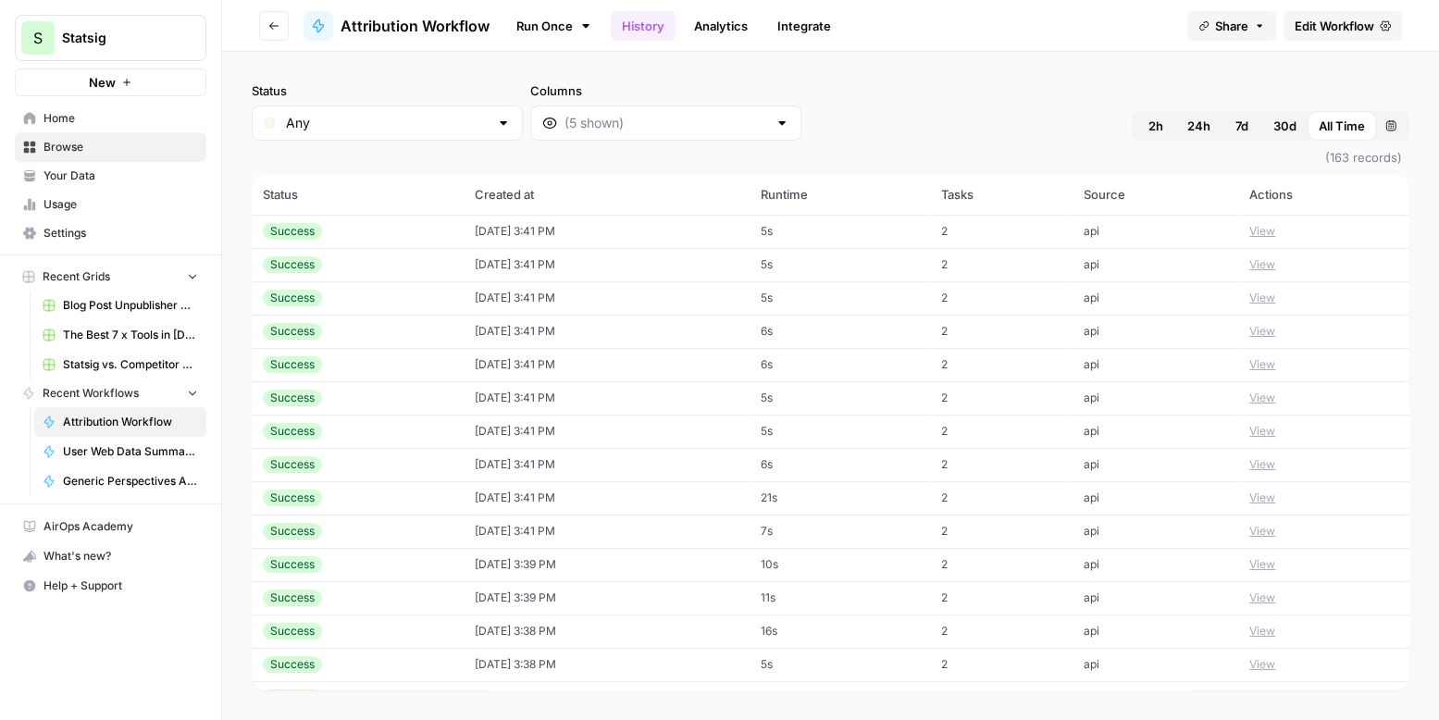
click at [774, 127] on div at bounding box center [781, 123] width 15 height 19
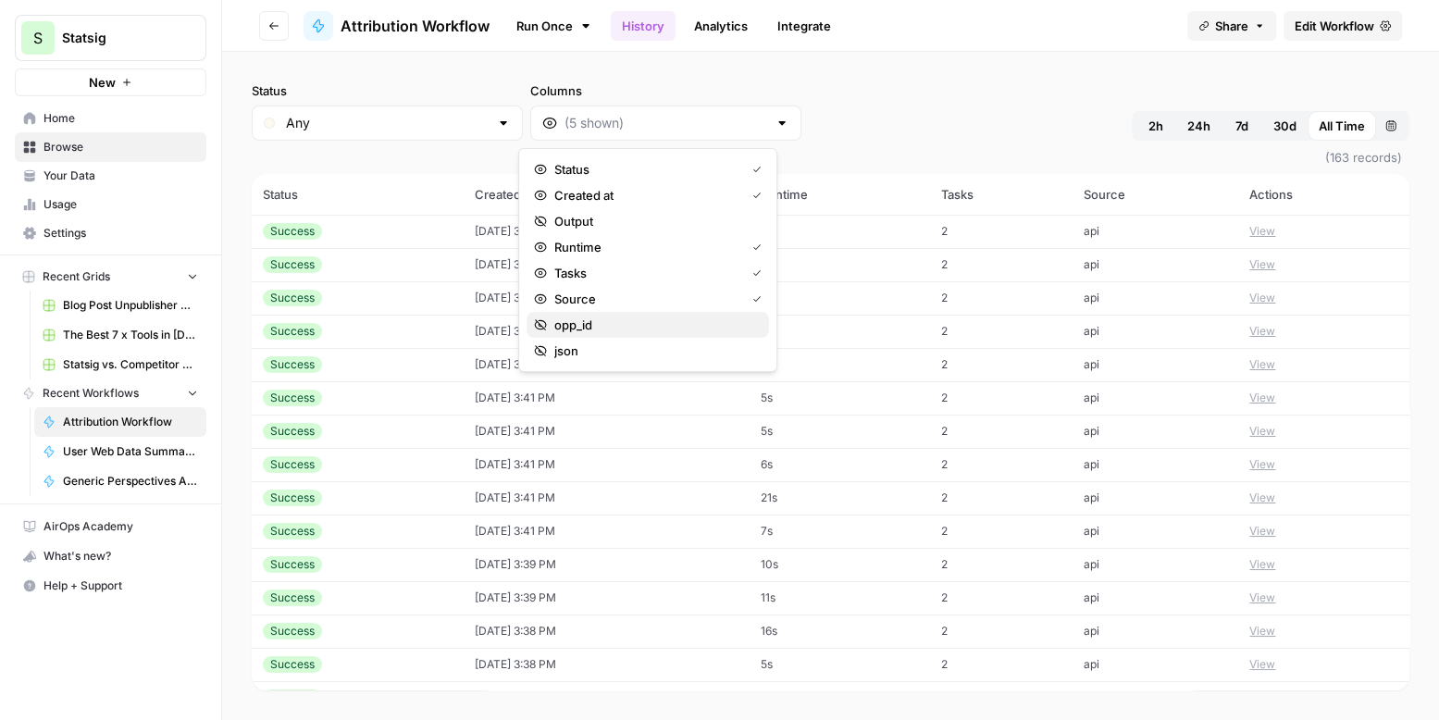
click at [605, 327] on span "opp_id" at bounding box center [654, 325] width 200 height 19
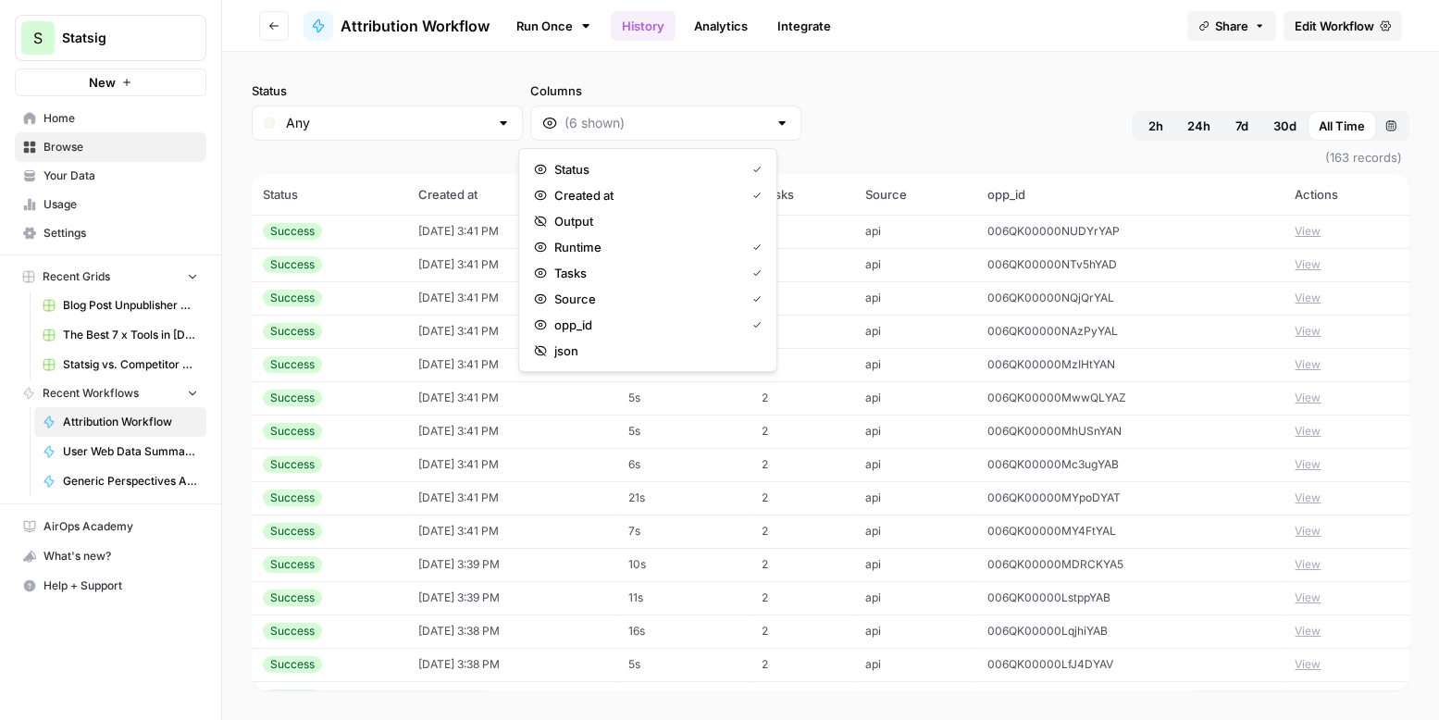
click at [863, 133] on div "Status Any Columns 2h 24h 7d 30d All Time Custom range" at bounding box center [831, 110] width 1158 height 59
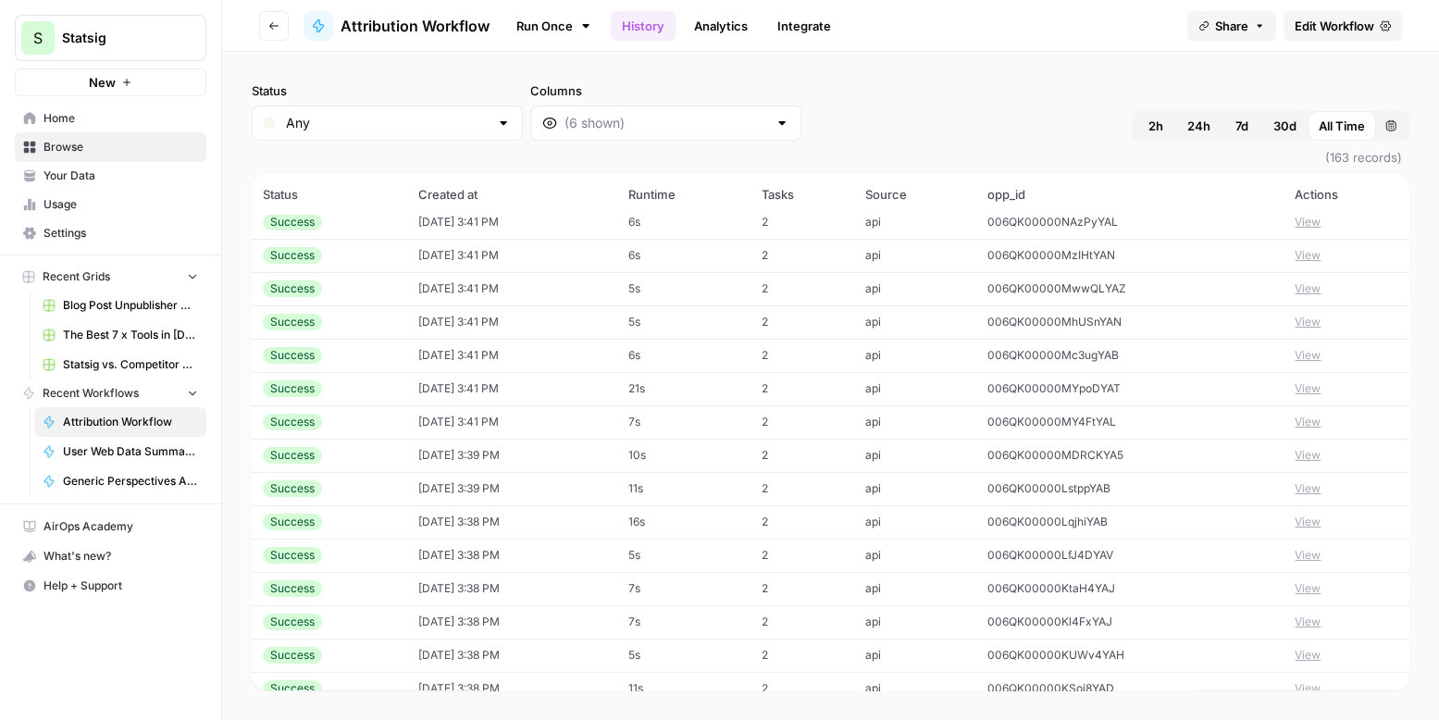
scroll to position [110, 0]
click at [1110, 480] on span "006QK00000LstppYAB" at bounding box center [1048, 487] width 123 height 14
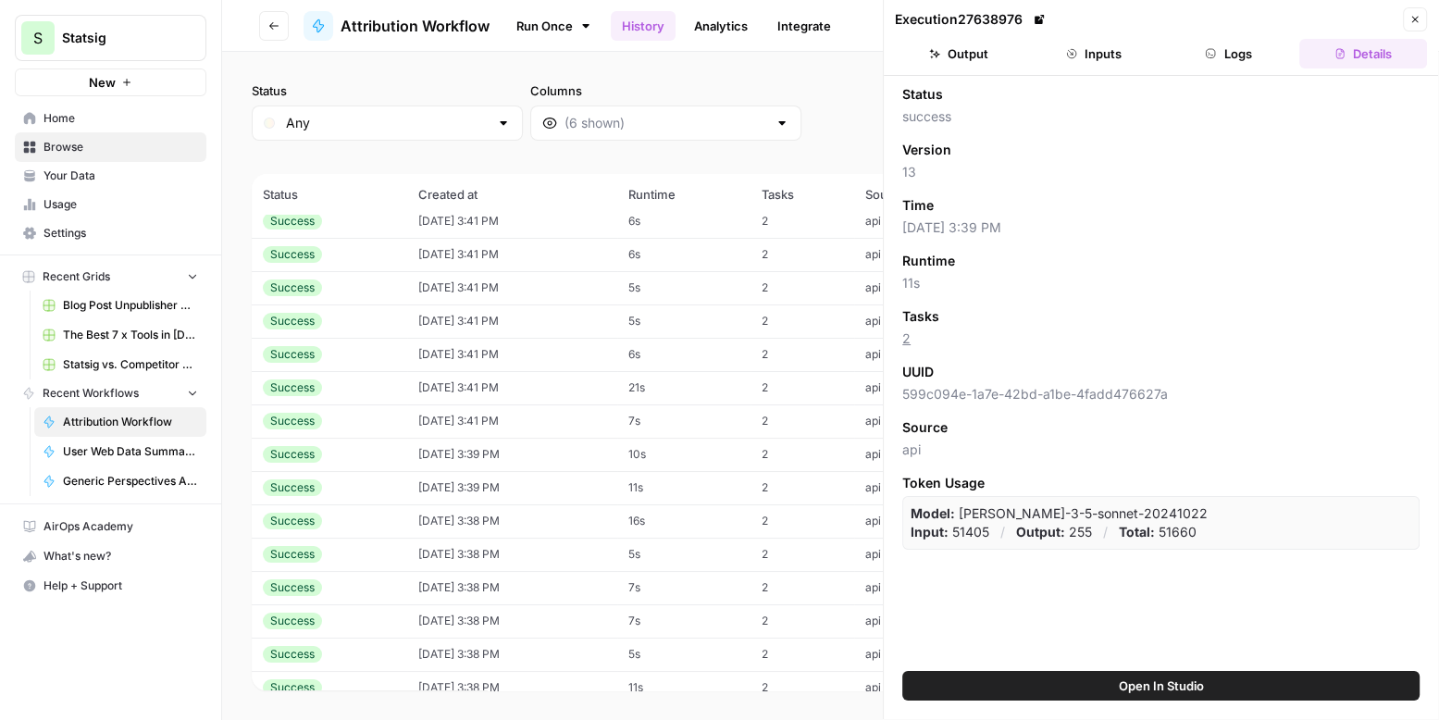
click at [1096, 54] on button "Inputs" at bounding box center [1094, 54] width 128 height 30
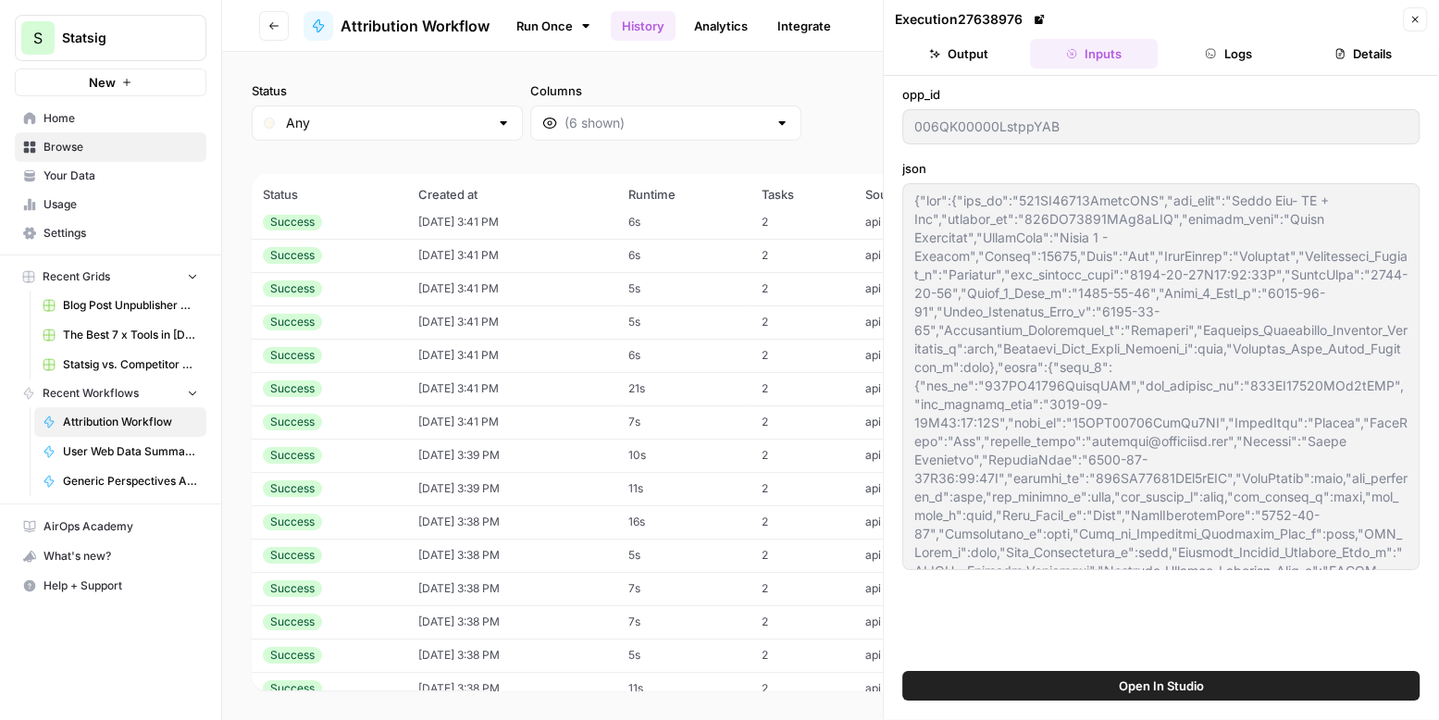
click at [857, 107] on div "Status Any Columns 2h 24h 7d 30d All Time Custom range" at bounding box center [831, 110] width 1158 height 59
drag, startPoint x: 886, startPoint y: 106, endPoint x: 1302, endPoint y: 130, distance: 416.1
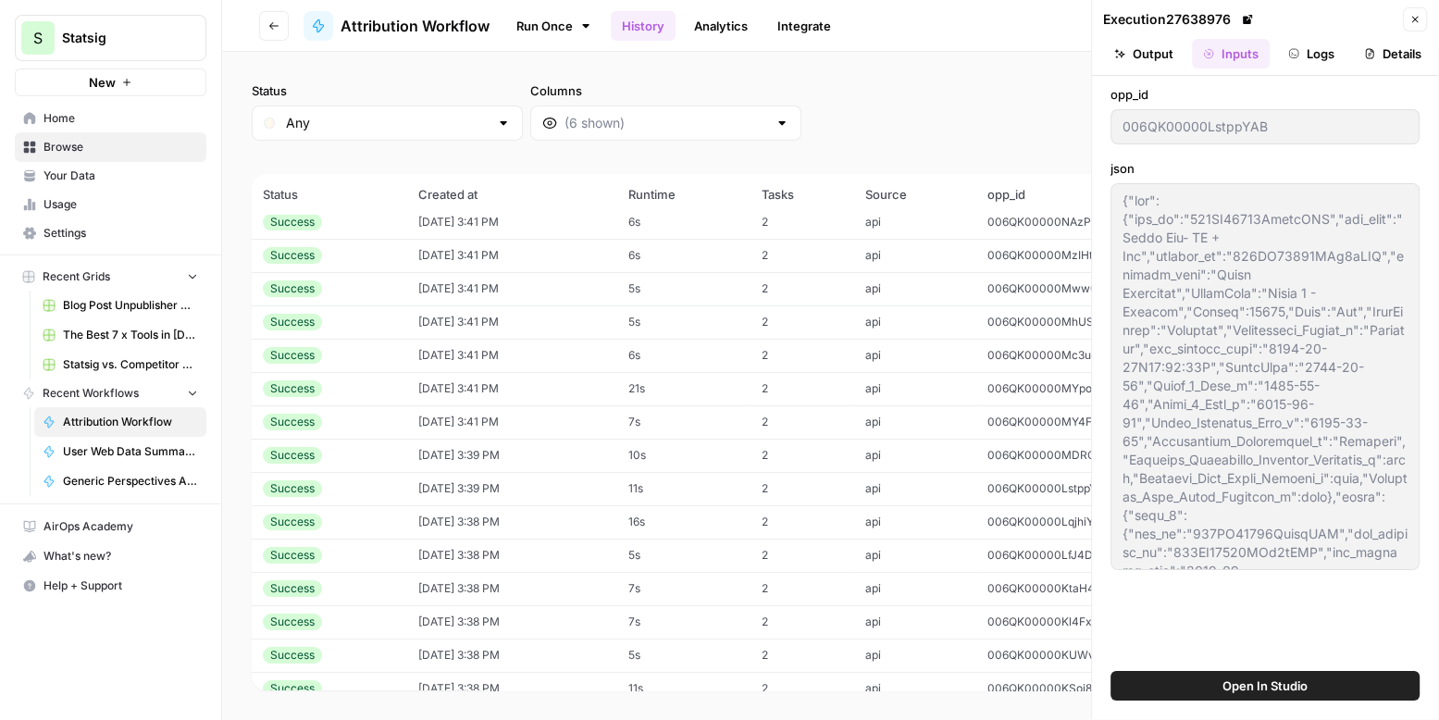
click at [794, 172] on span "(163 records)" at bounding box center [831, 157] width 1158 height 33
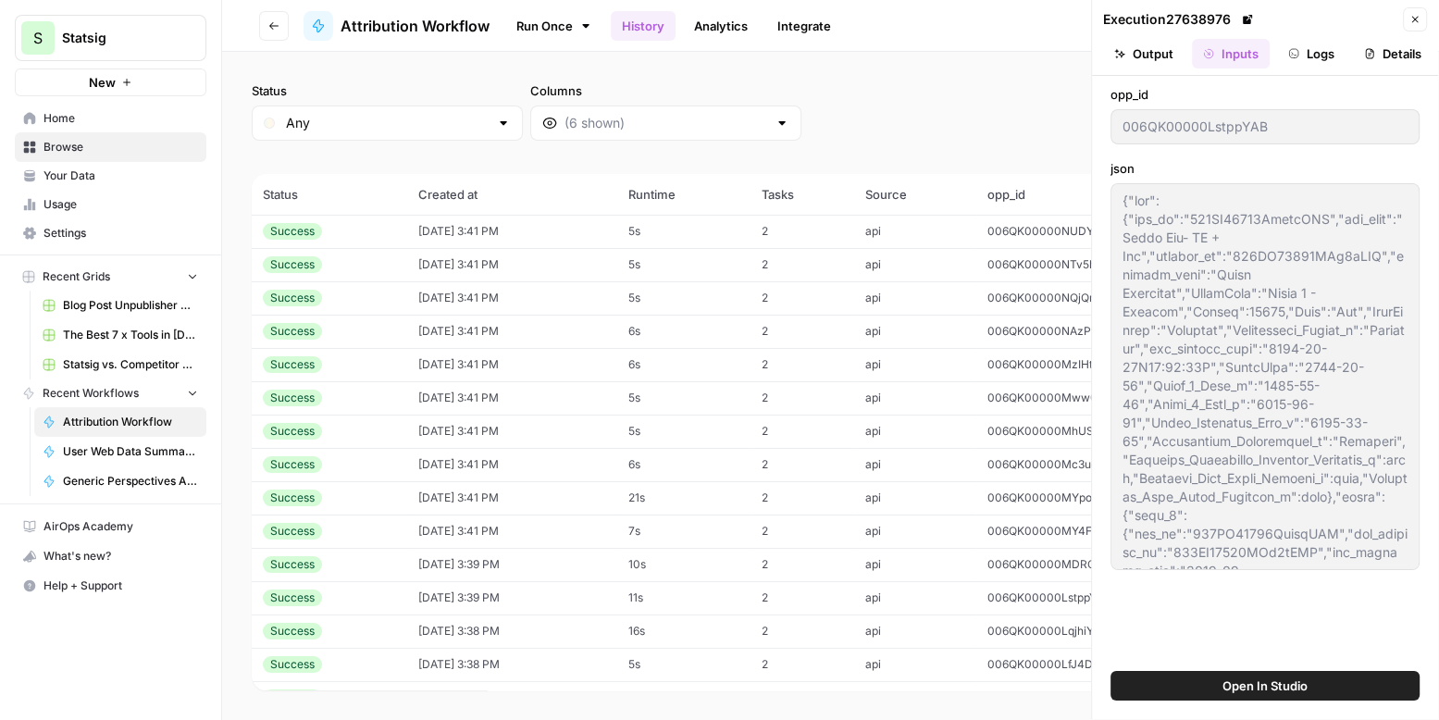
click at [1410, 20] on icon "button" at bounding box center [1414, 19] width 11 height 11
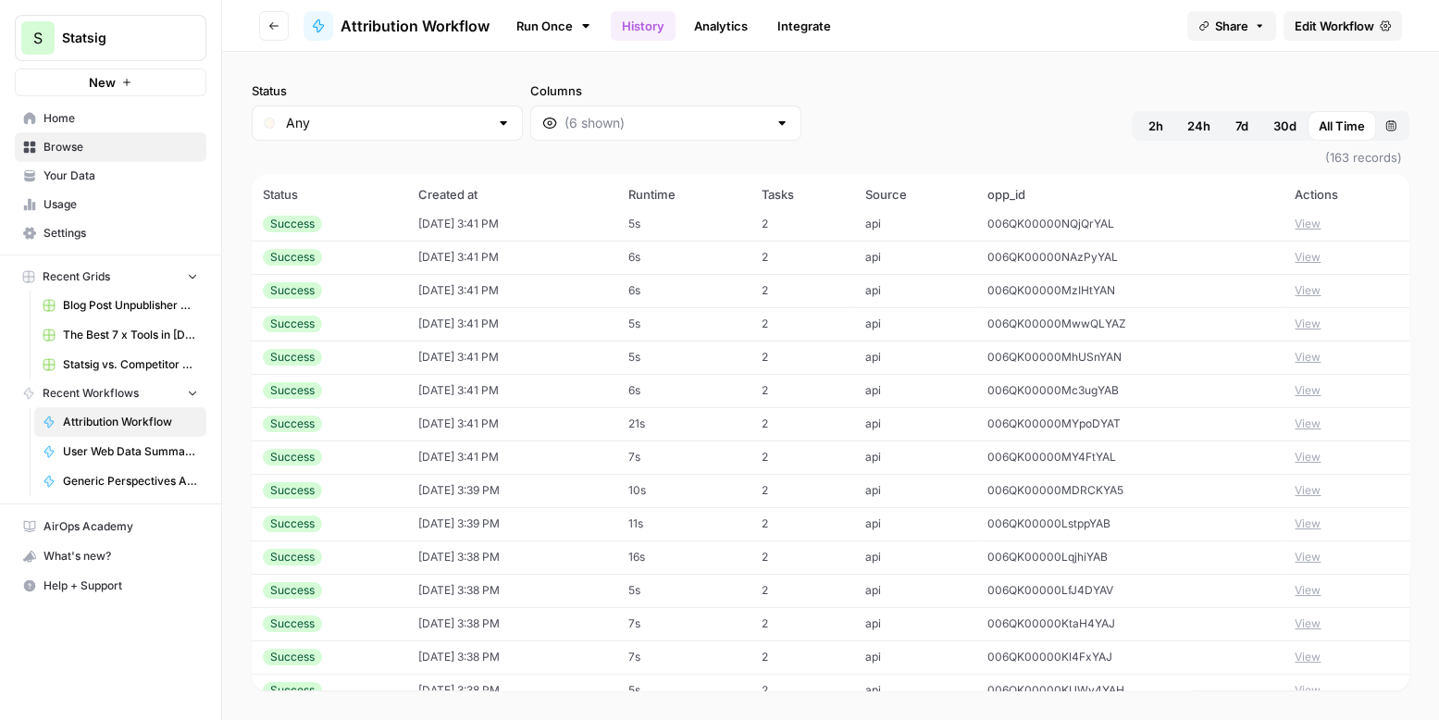
scroll to position [78, 0]
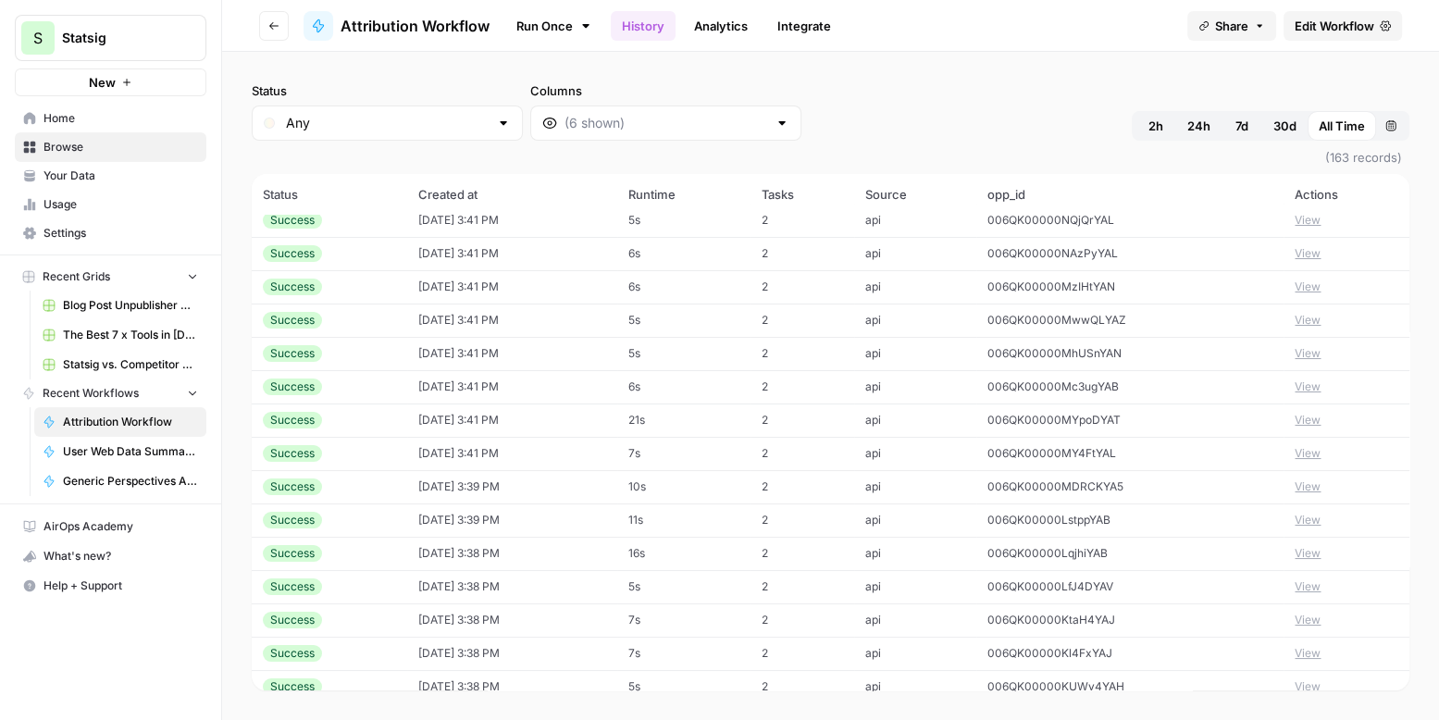
click at [1314, 378] on button "View" at bounding box center [1307, 386] width 26 height 17
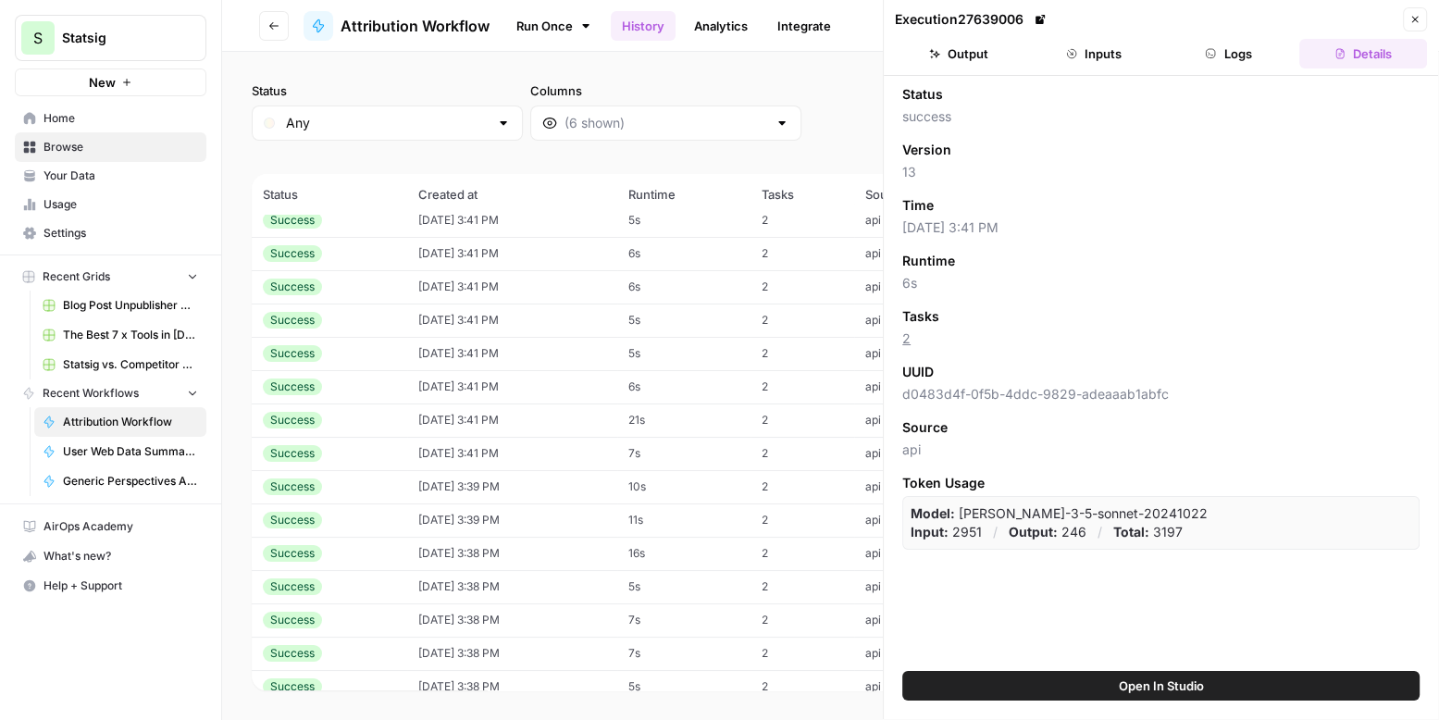
click at [1097, 59] on button "Inputs" at bounding box center [1094, 54] width 128 height 30
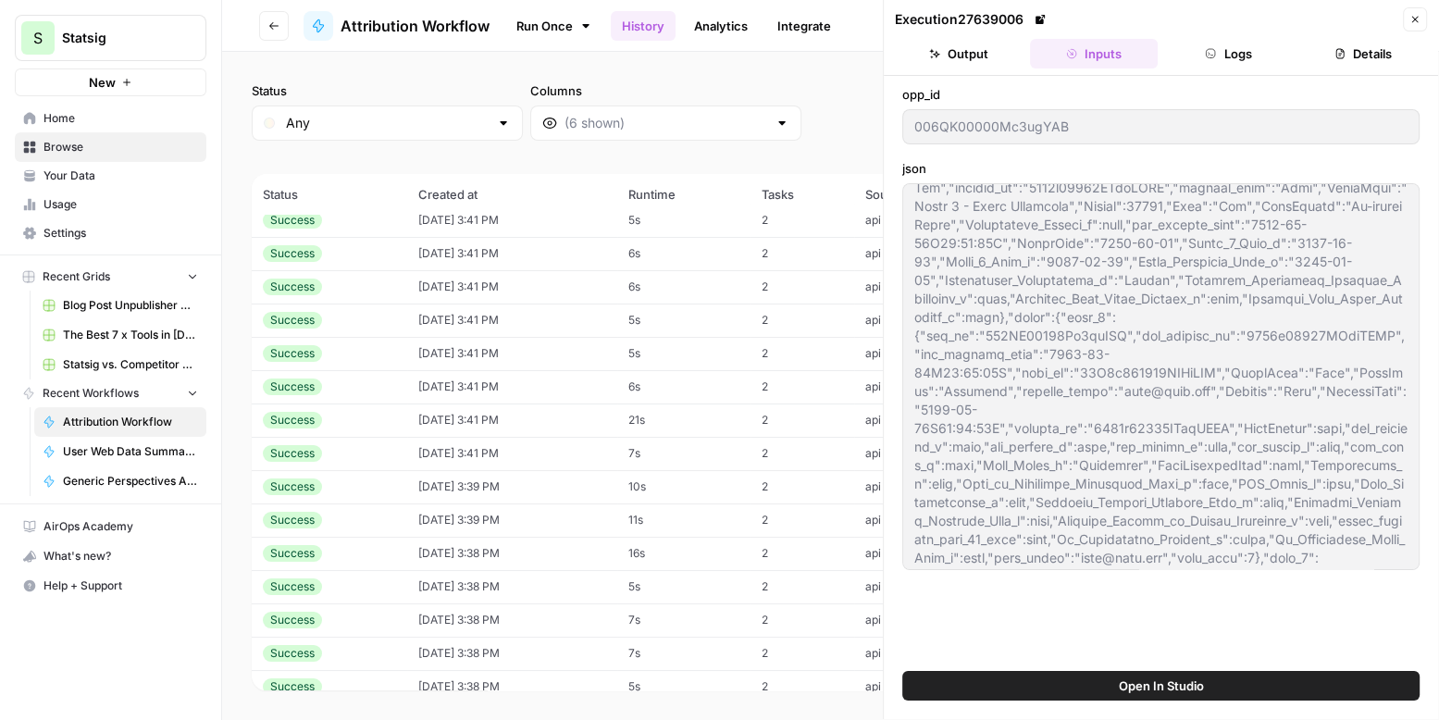
scroll to position [43, 0]
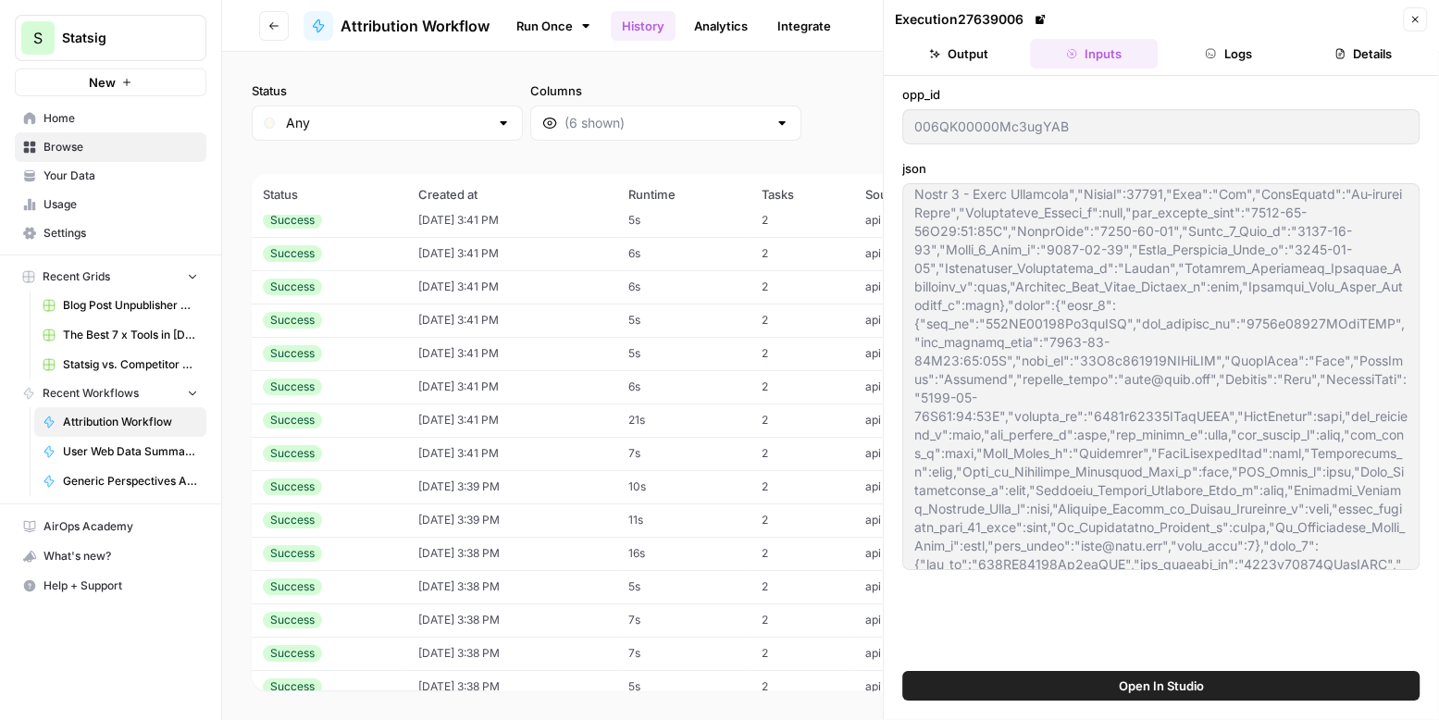
click at [1410, 12] on button "Close" at bounding box center [1415, 19] width 24 height 24
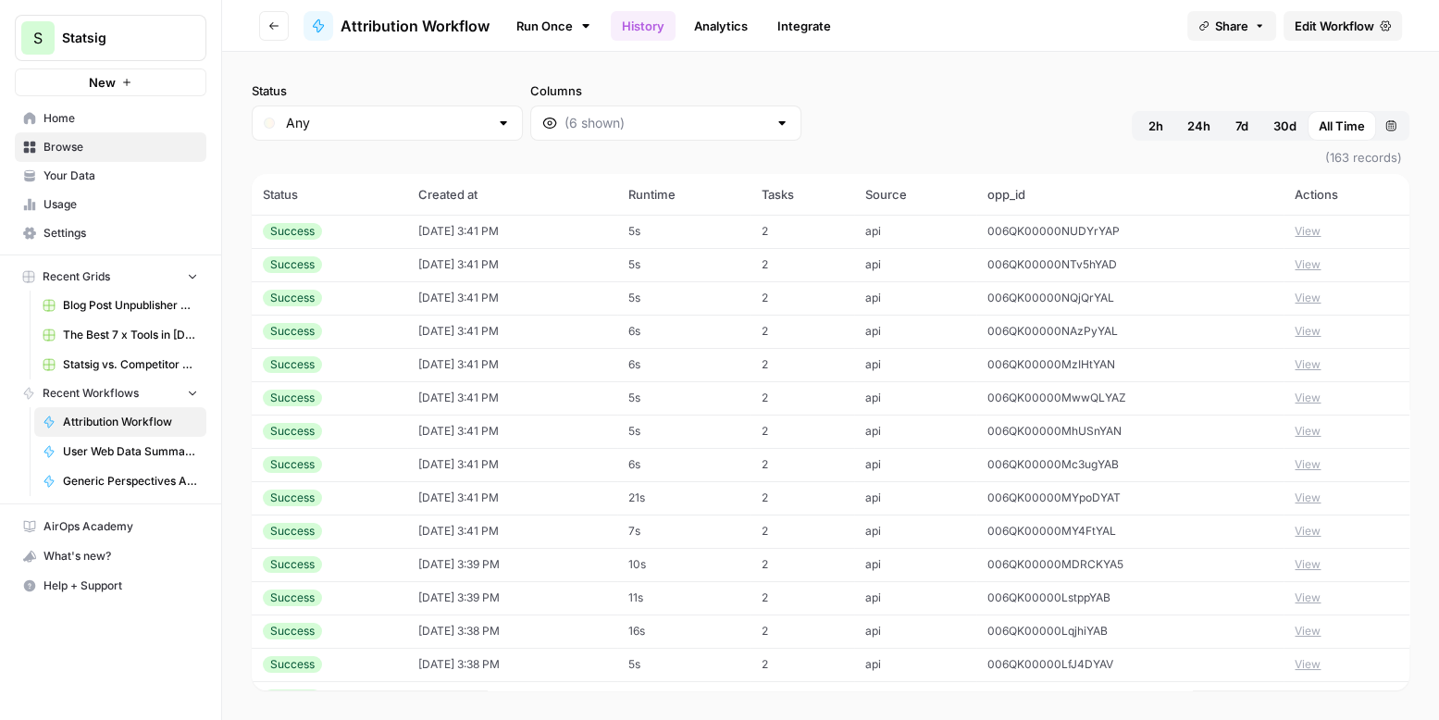
click at [1041, 224] on span "006QK00000NUDYrYAP" at bounding box center [1053, 231] width 132 height 14
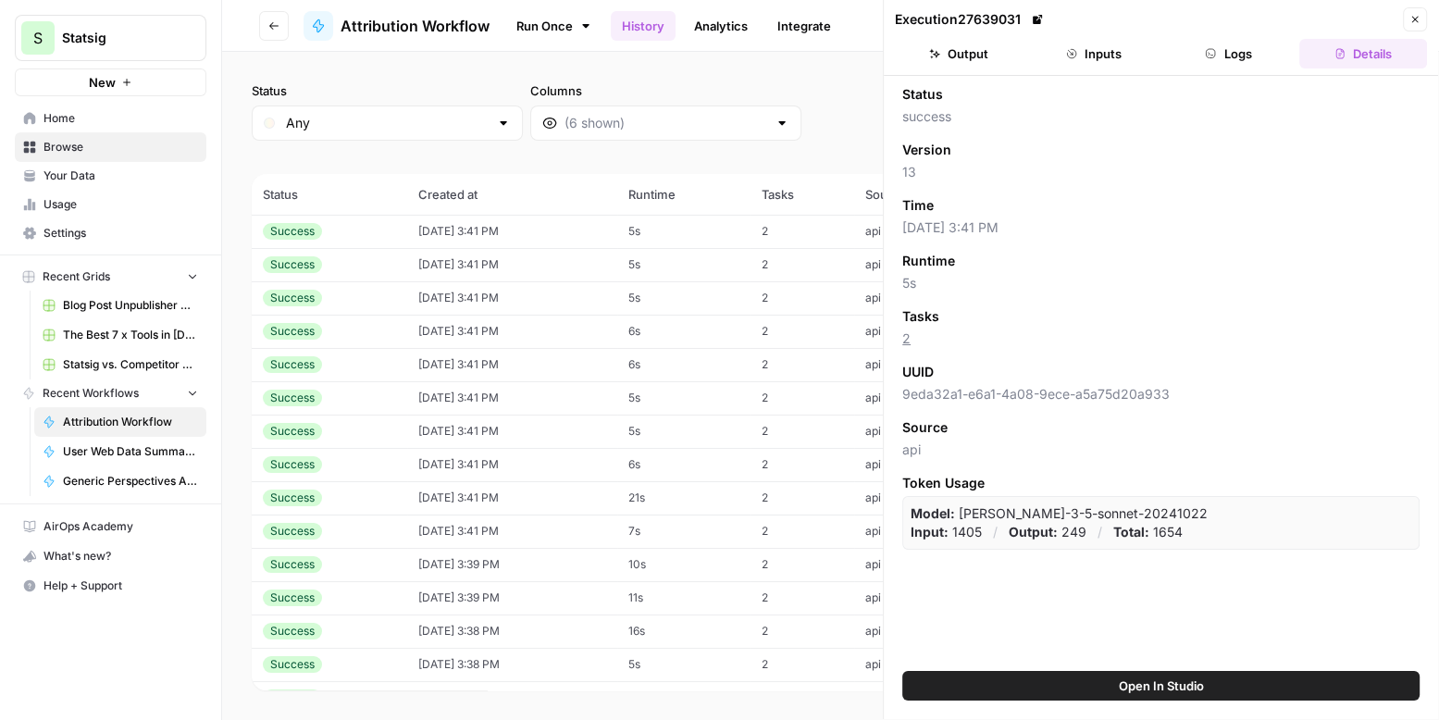
click at [1067, 58] on icon "button" at bounding box center [1071, 53] width 11 height 11
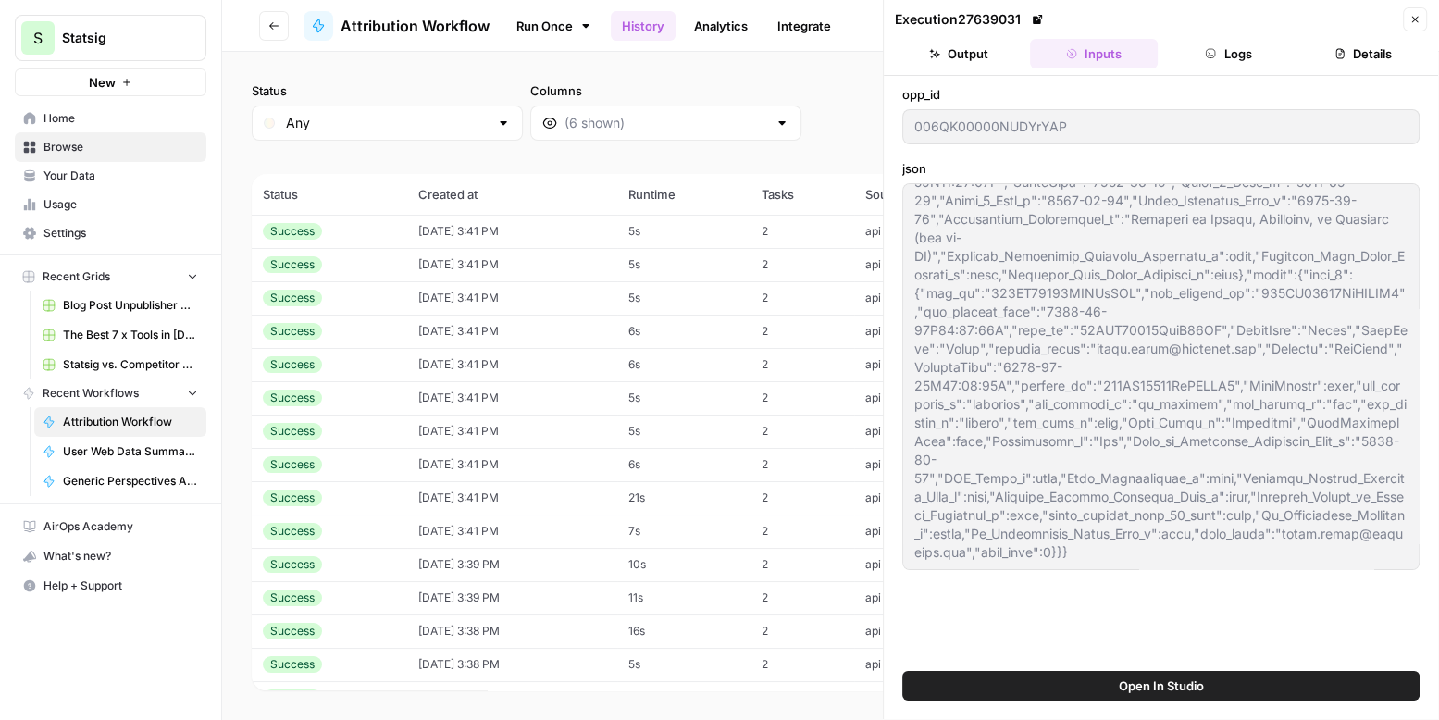
scroll to position [111, 0]
click at [1418, 15] on icon "button" at bounding box center [1414, 19] width 11 height 11
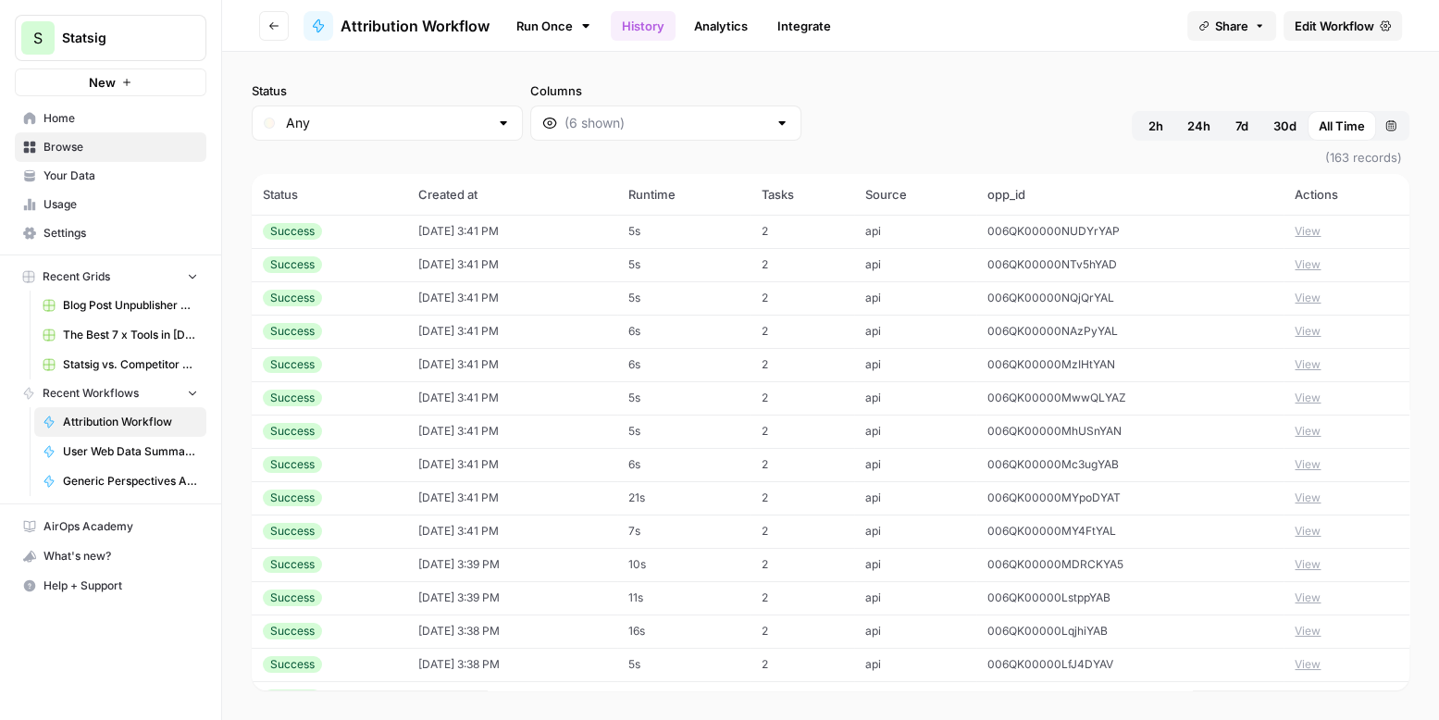
click at [1331, 19] on span "Edit Workflow" at bounding box center [1334, 26] width 80 height 19
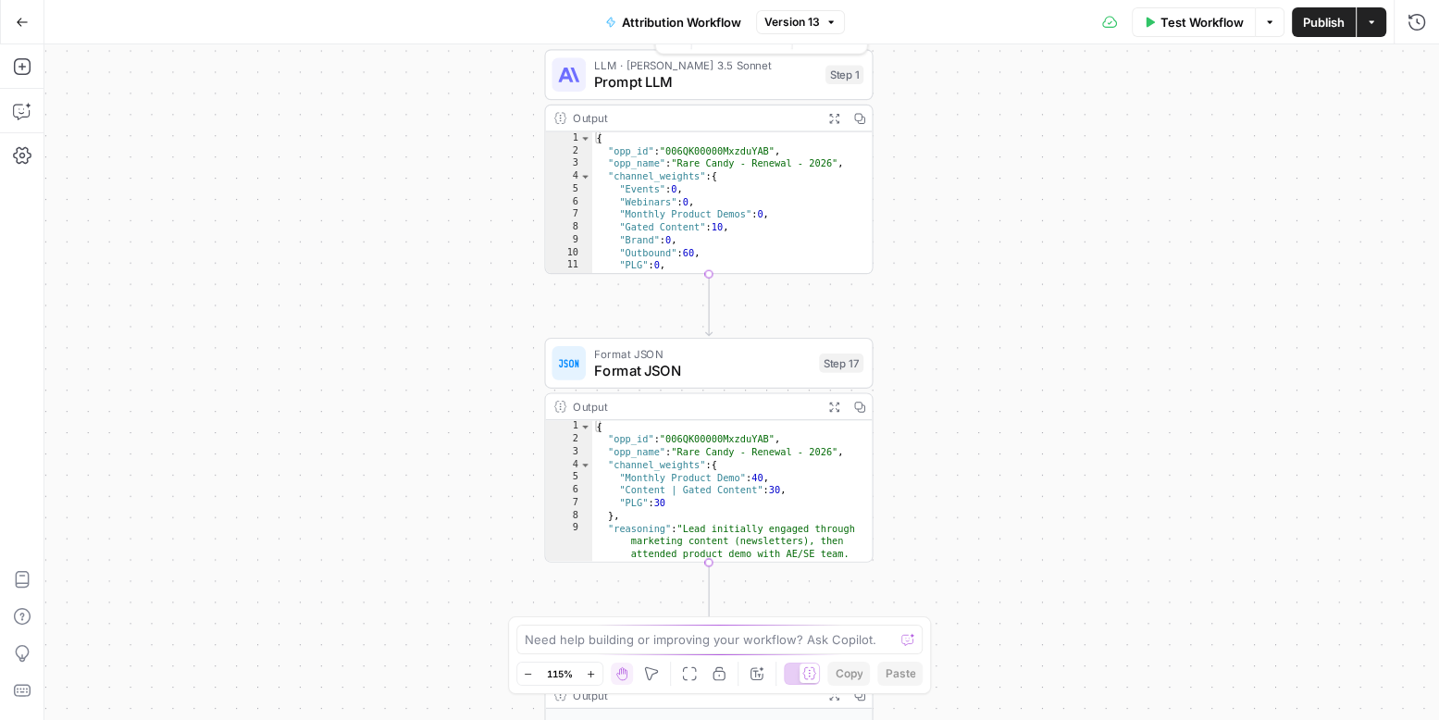
click at [724, 73] on span "Prompt LLM" at bounding box center [705, 81] width 223 height 21
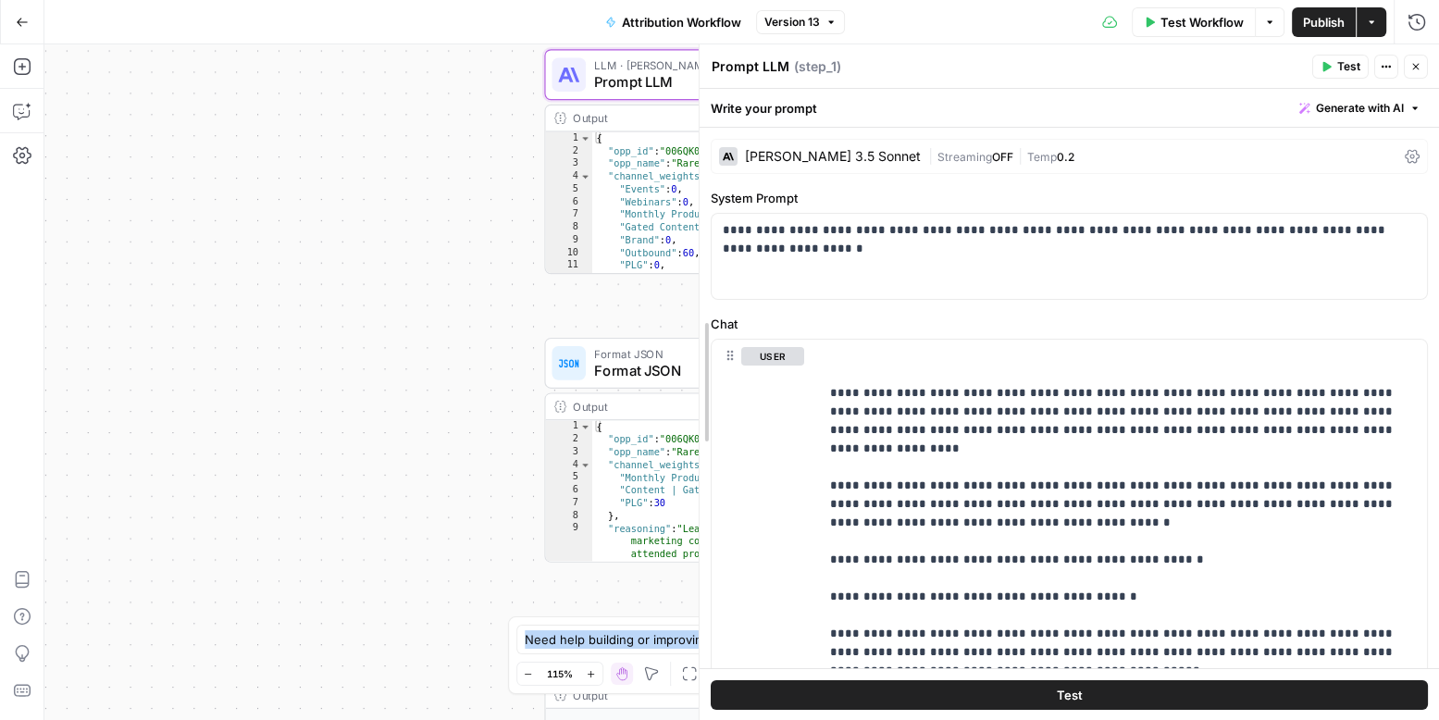
drag, startPoint x: 699, startPoint y: 127, endPoint x: 366, endPoint y: 153, distance: 333.2
click at [366, 153] on body "S Statsig New Home Browse Your Data Usage Settings Recent Grids Blog Post Unpub…" at bounding box center [719, 360] width 1439 height 720
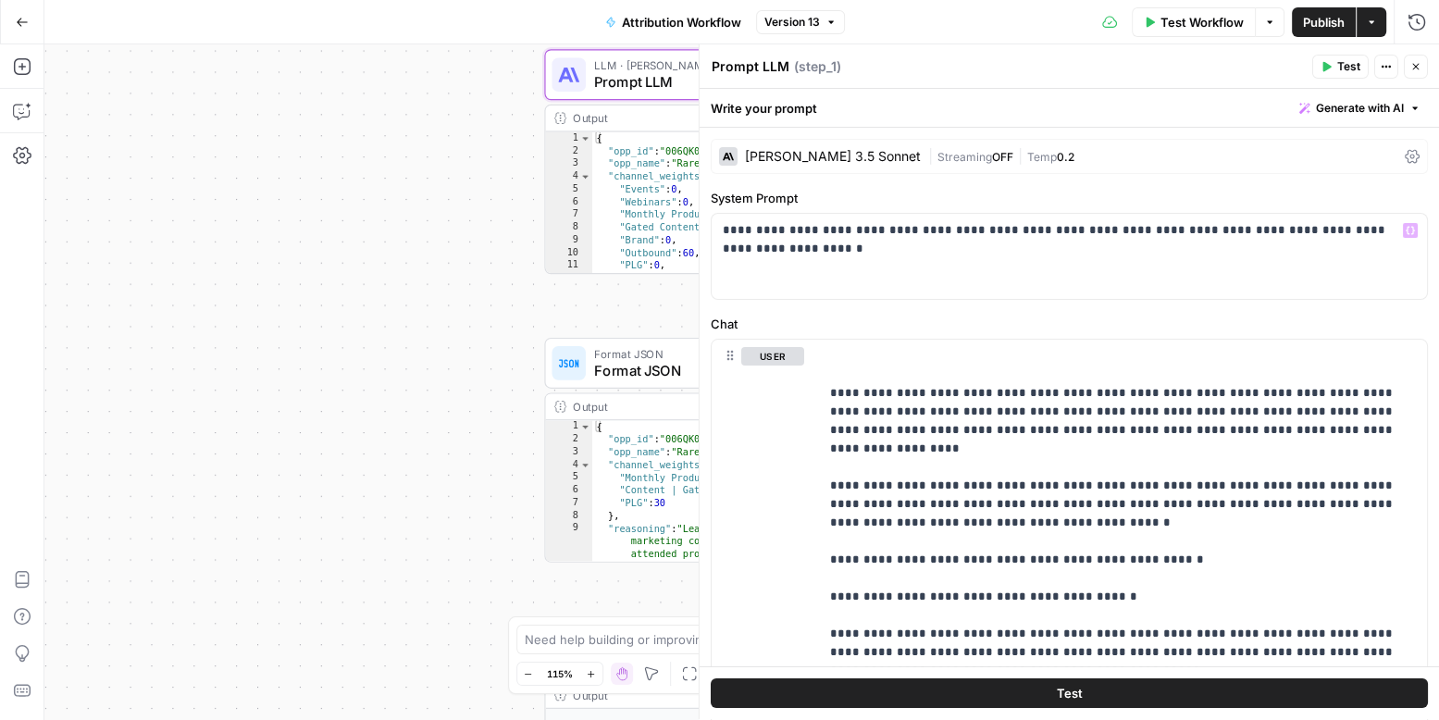
click at [910, 320] on label "Chat" at bounding box center [1069, 324] width 717 height 19
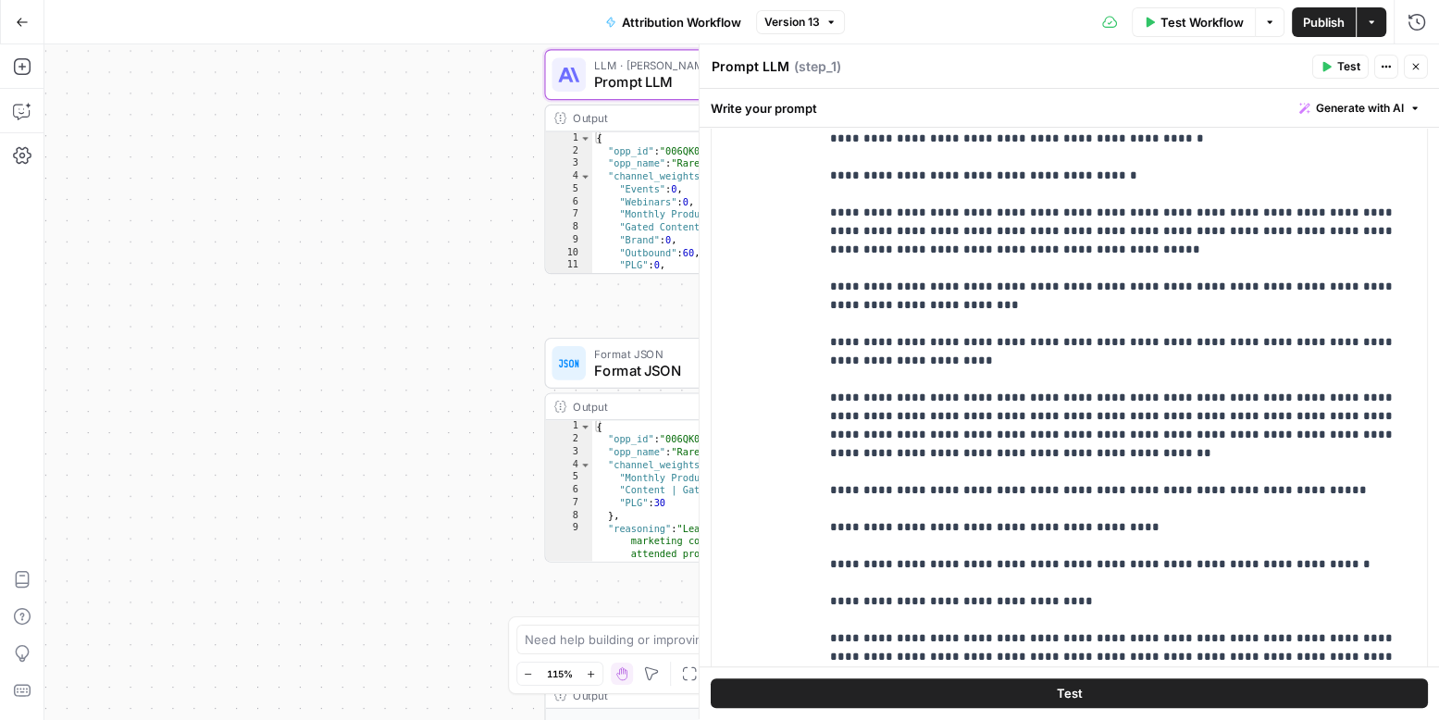
scroll to position [420, 0]
